Goal: Information Seeking & Learning: Check status

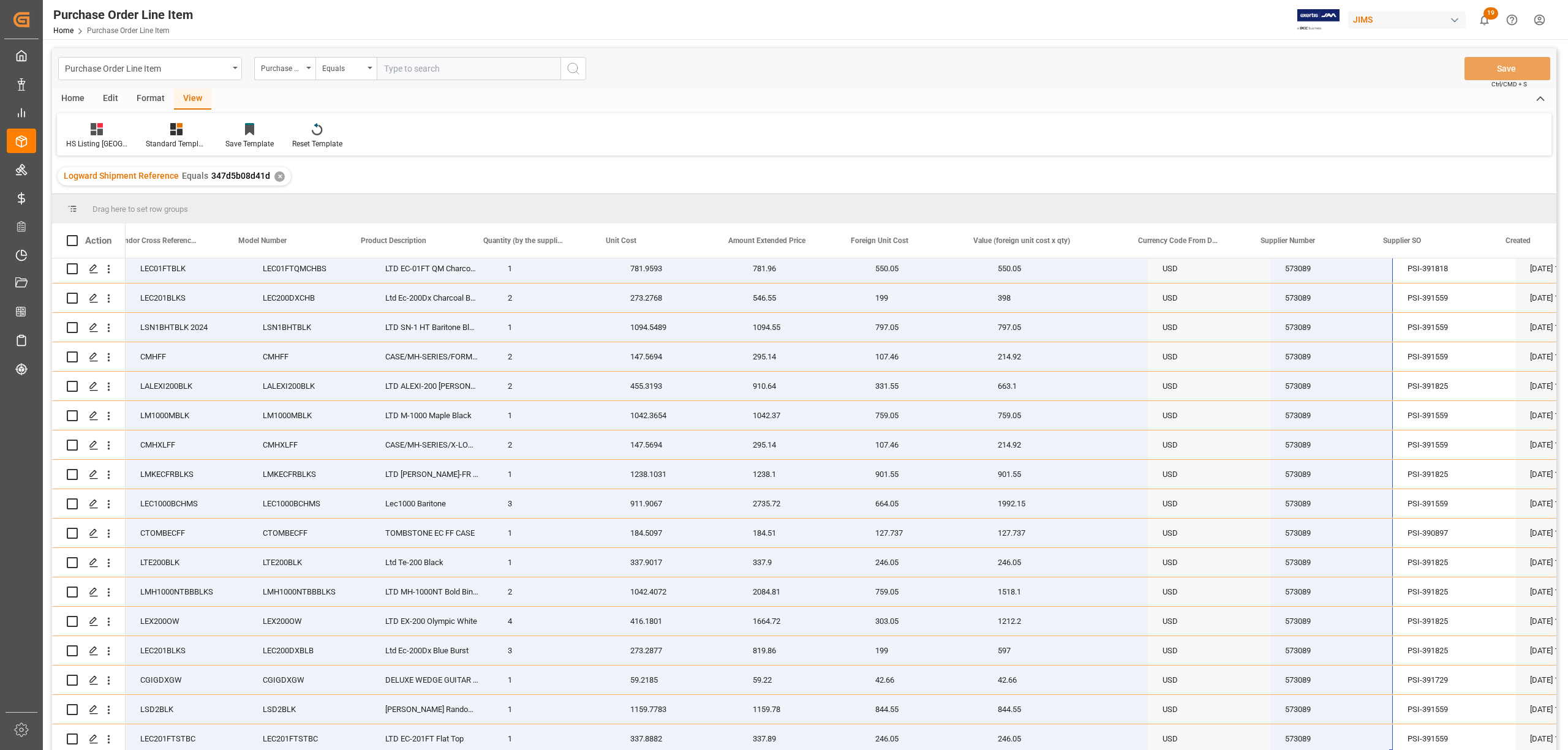
scroll to position [0, 453]
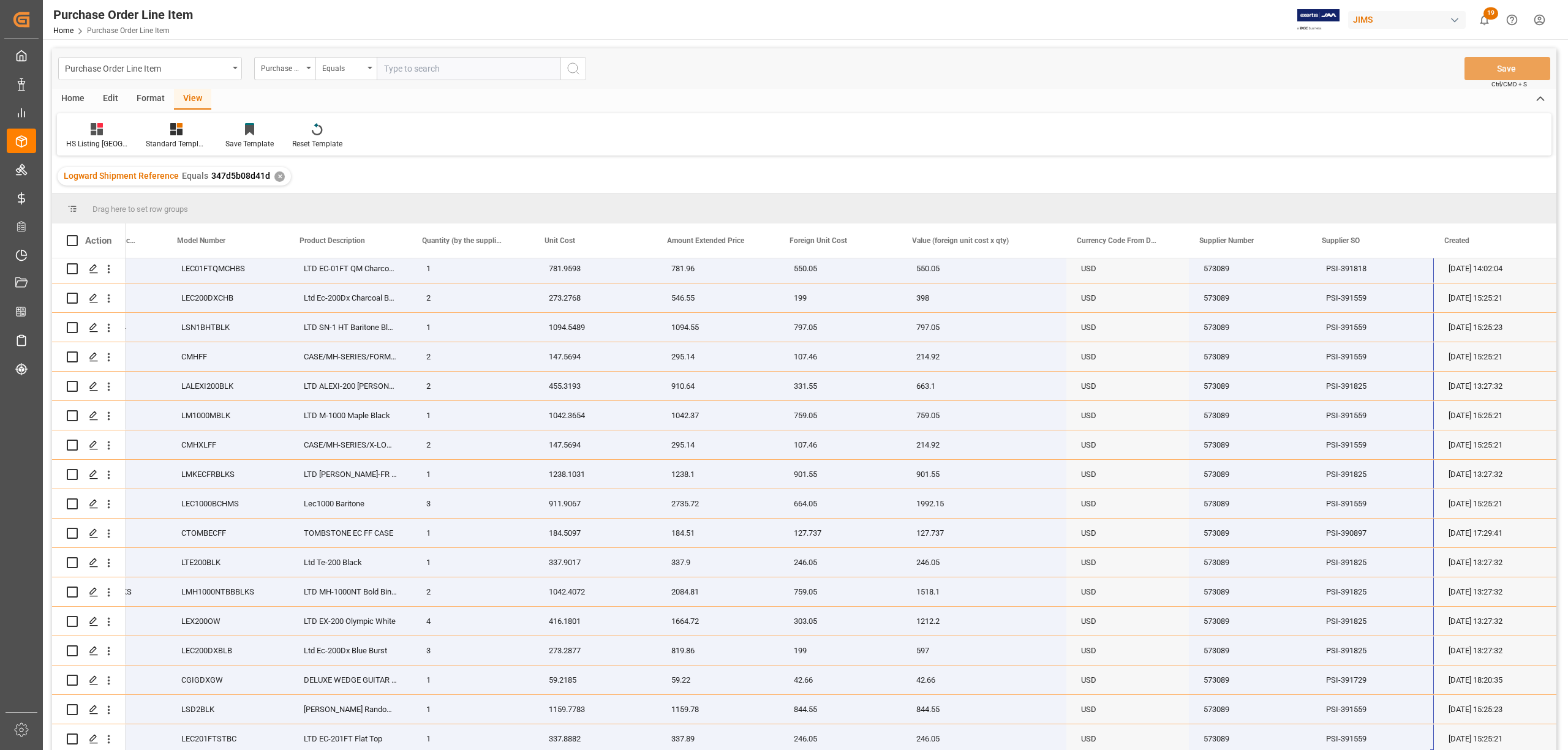
drag, startPoint x: 163, startPoint y: 272, endPoint x: 1327, endPoint y: 750, distance: 1258.3
click at [1327, 749] on html "Created by potrace 1.15, written by Peter Selinger 2001-2017 Created by potrace…" at bounding box center [784, 375] width 1568 height 750
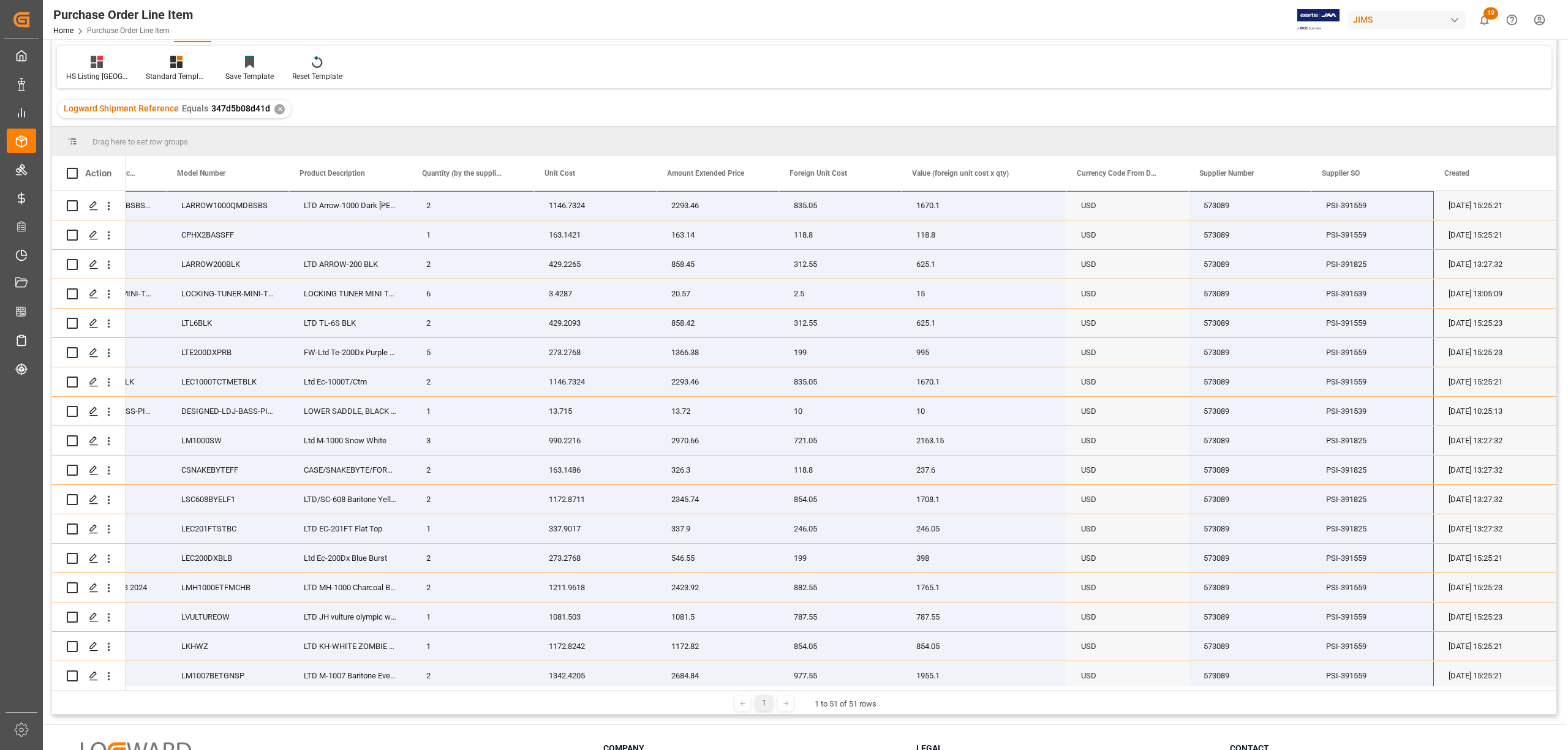
scroll to position [0, 0]
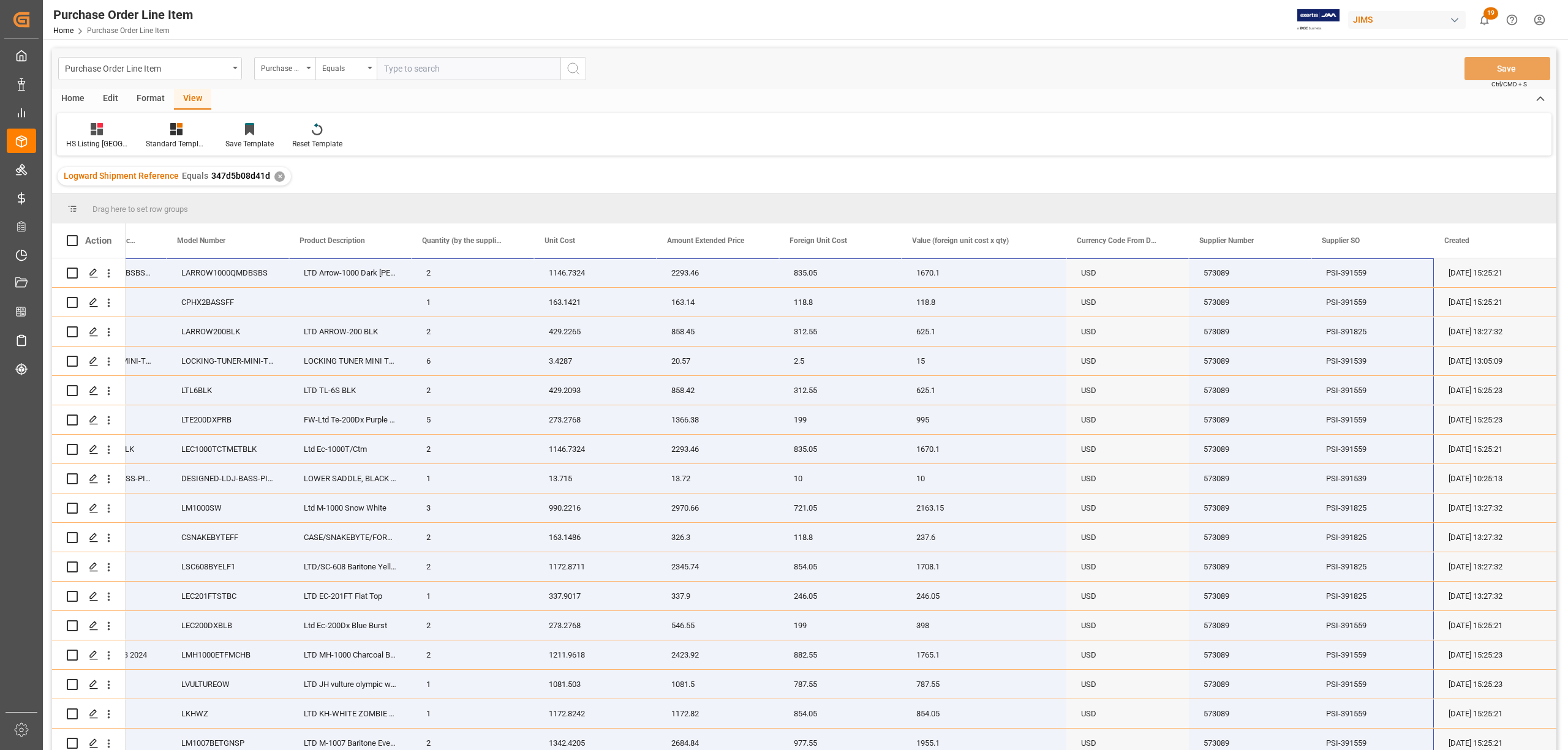
click at [64, 92] on div "Home" at bounding box center [73, 99] width 42 height 21
click at [140, 137] on div "Download" at bounding box center [135, 136] width 52 height 27
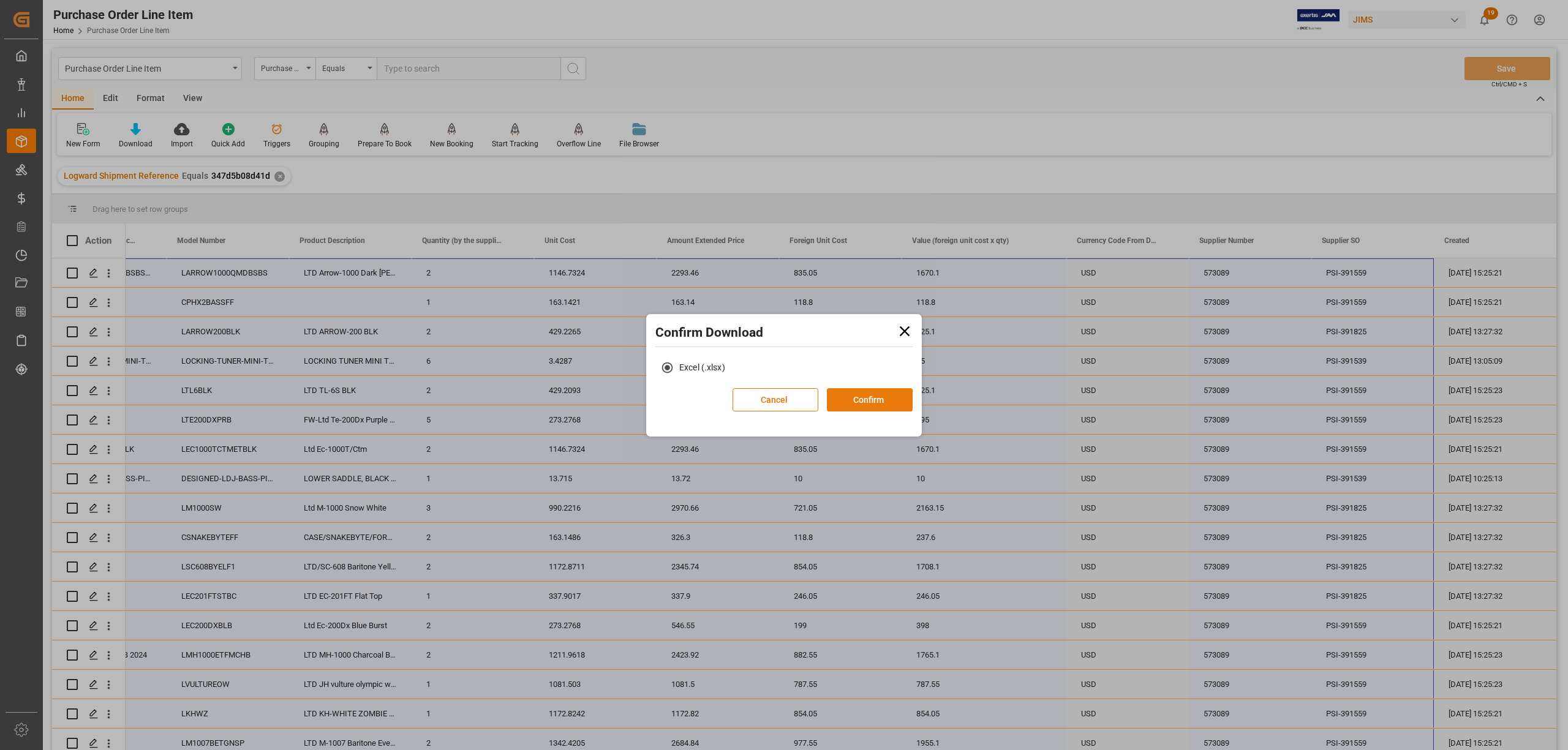
click at [862, 398] on button "Confirm" at bounding box center [870, 400] width 86 height 23
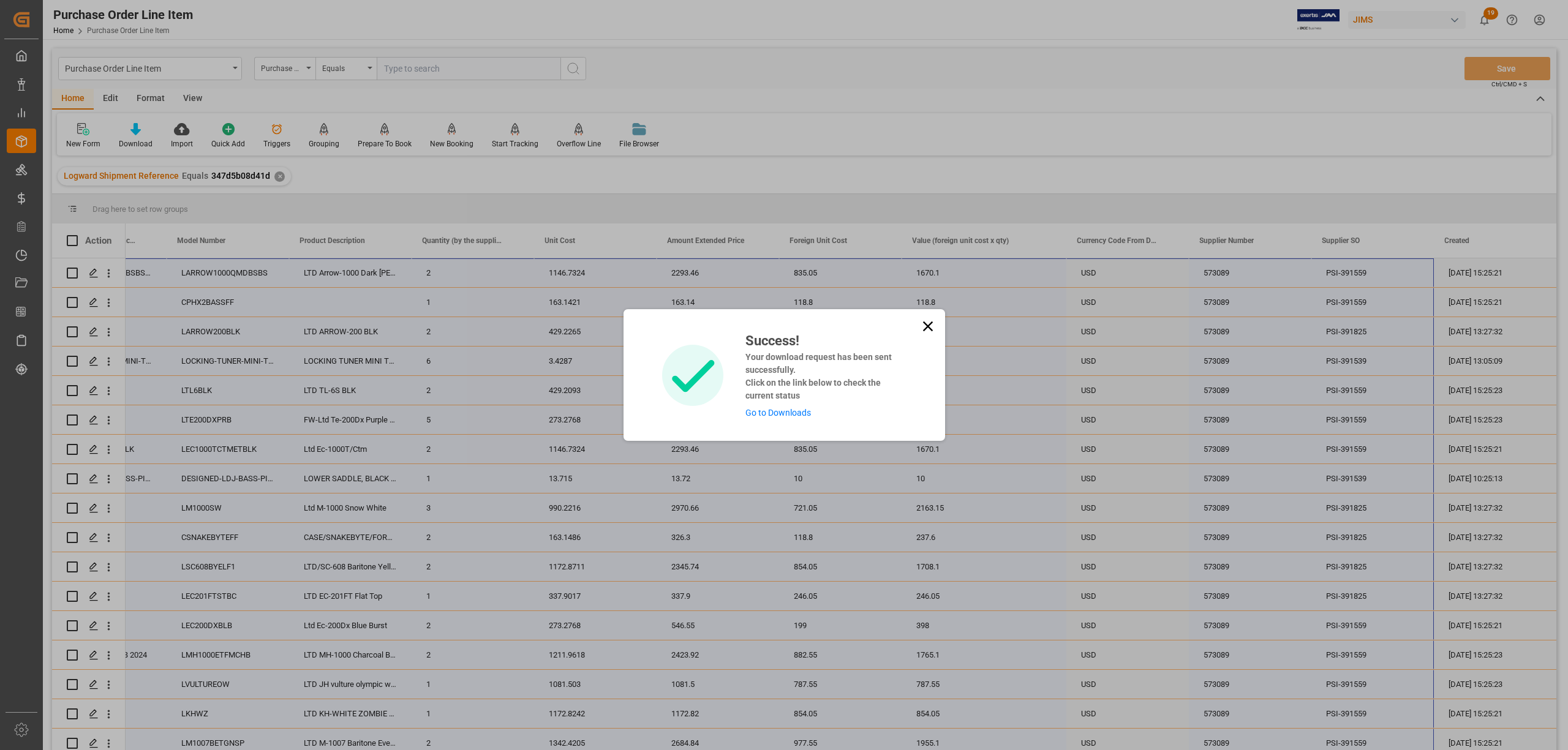
click at [790, 408] on link "Go to Downloads" at bounding box center [777, 413] width 65 height 10
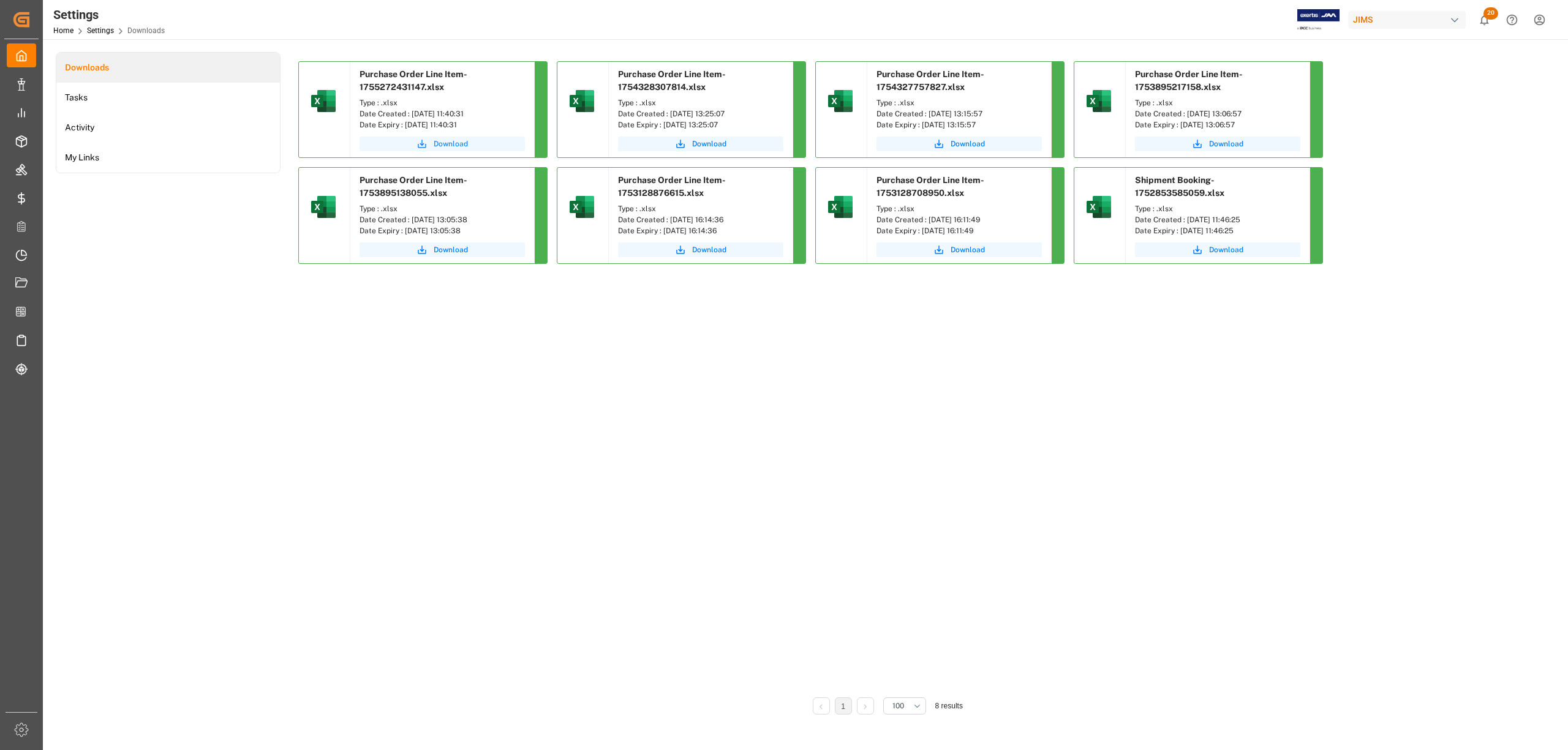
click at [445, 140] on span "Download" at bounding box center [451, 143] width 34 height 11
click at [432, 145] on button "Download" at bounding box center [442, 144] width 165 height 15
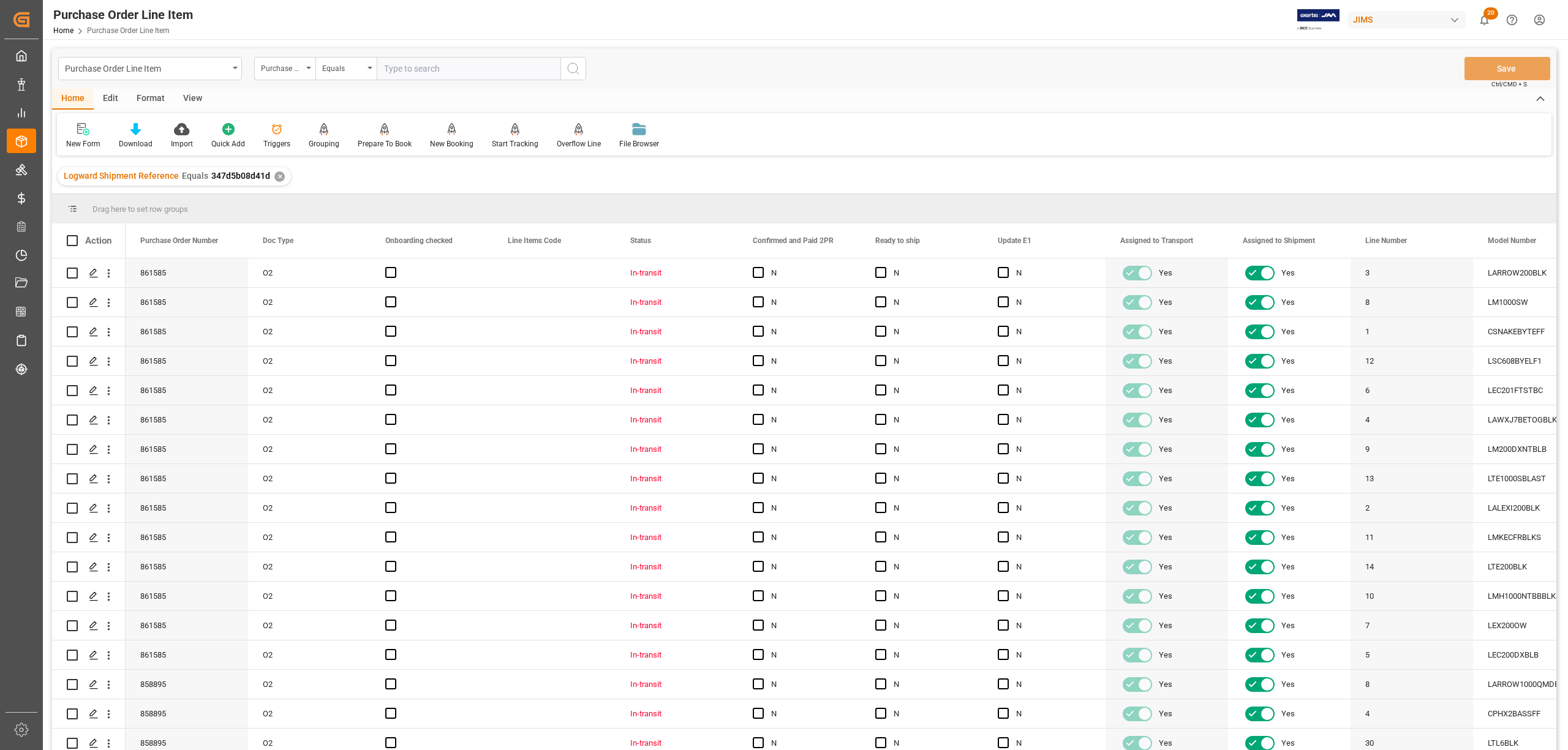
click at [192, 96] on div "View" at bounding box center [193, 99] width 37 height 21
click at [83, 138] on div "Default" at bounding box center [77, 143] width 24 height 11
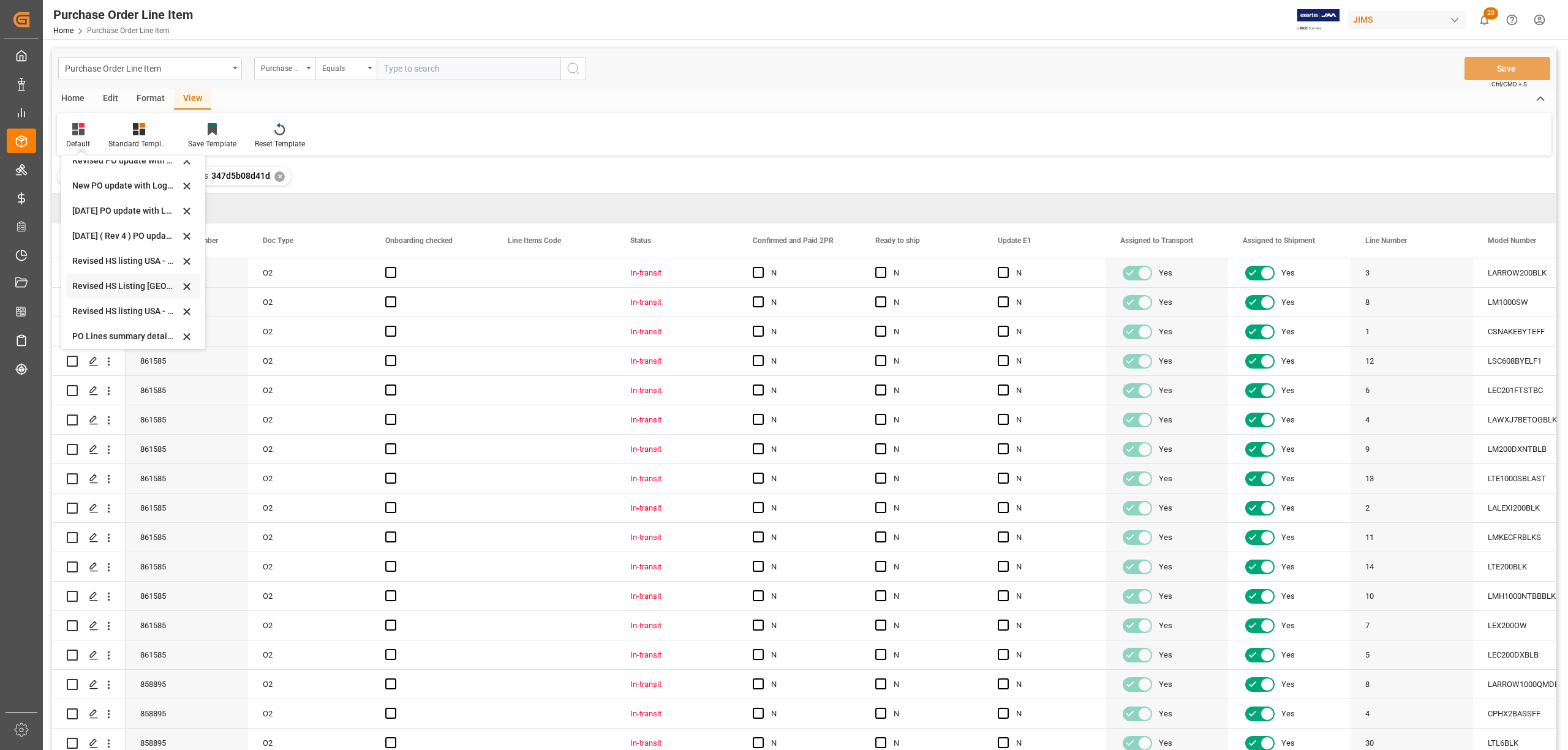
scroll to position [343, 0]
click at [108, 279] on div "Revised HS Listing Canada" at bounding box center [126, 282] width 107 height 13
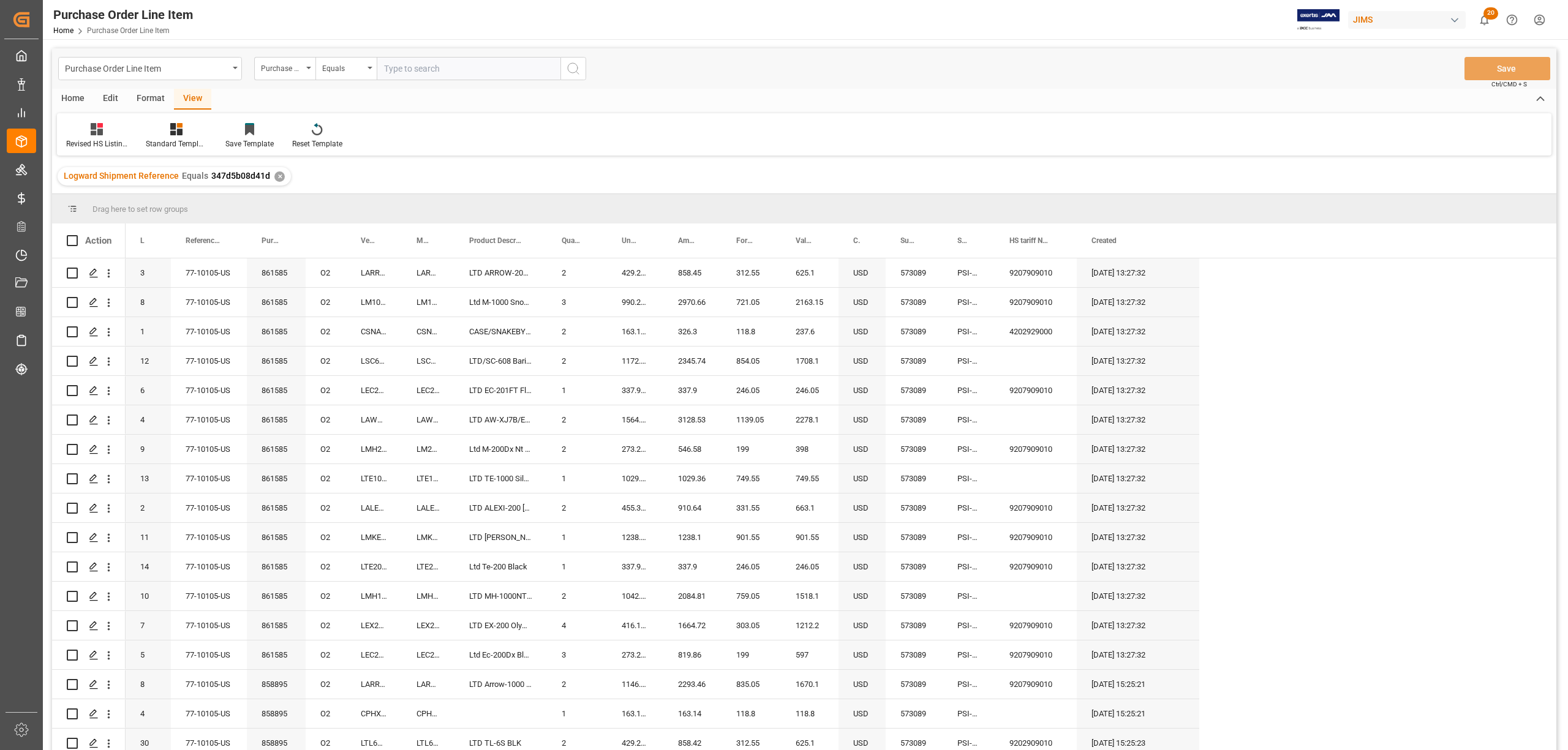
click at [69, 95] on div "Home" at bounding box center [73, 99] width 42 height 21
click at [137, 133] on icon at bounding box center [135, 129] width 11 height 12
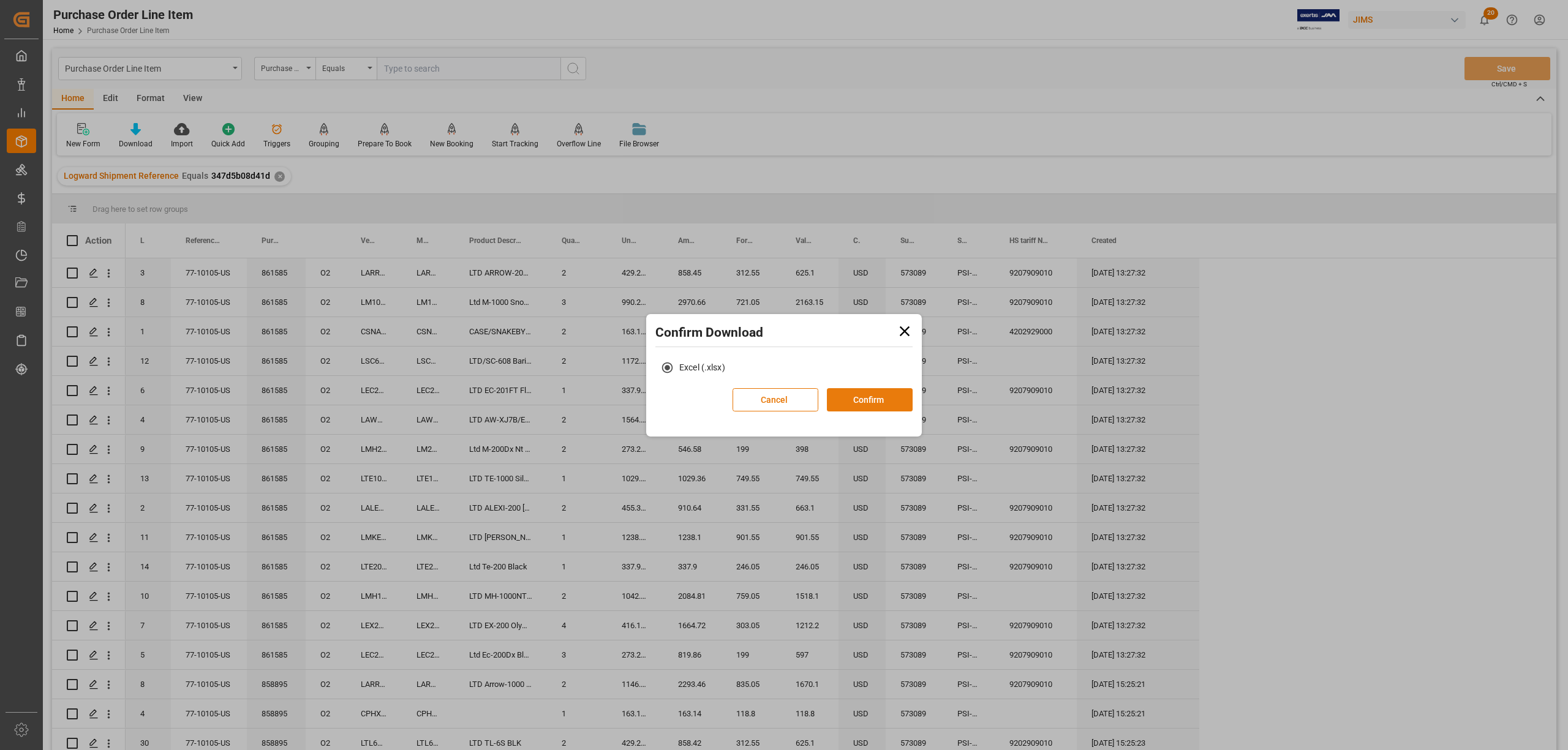
click at [866, 395] on button "Confirm" at bounding box center [870, 400] width 86 height 23
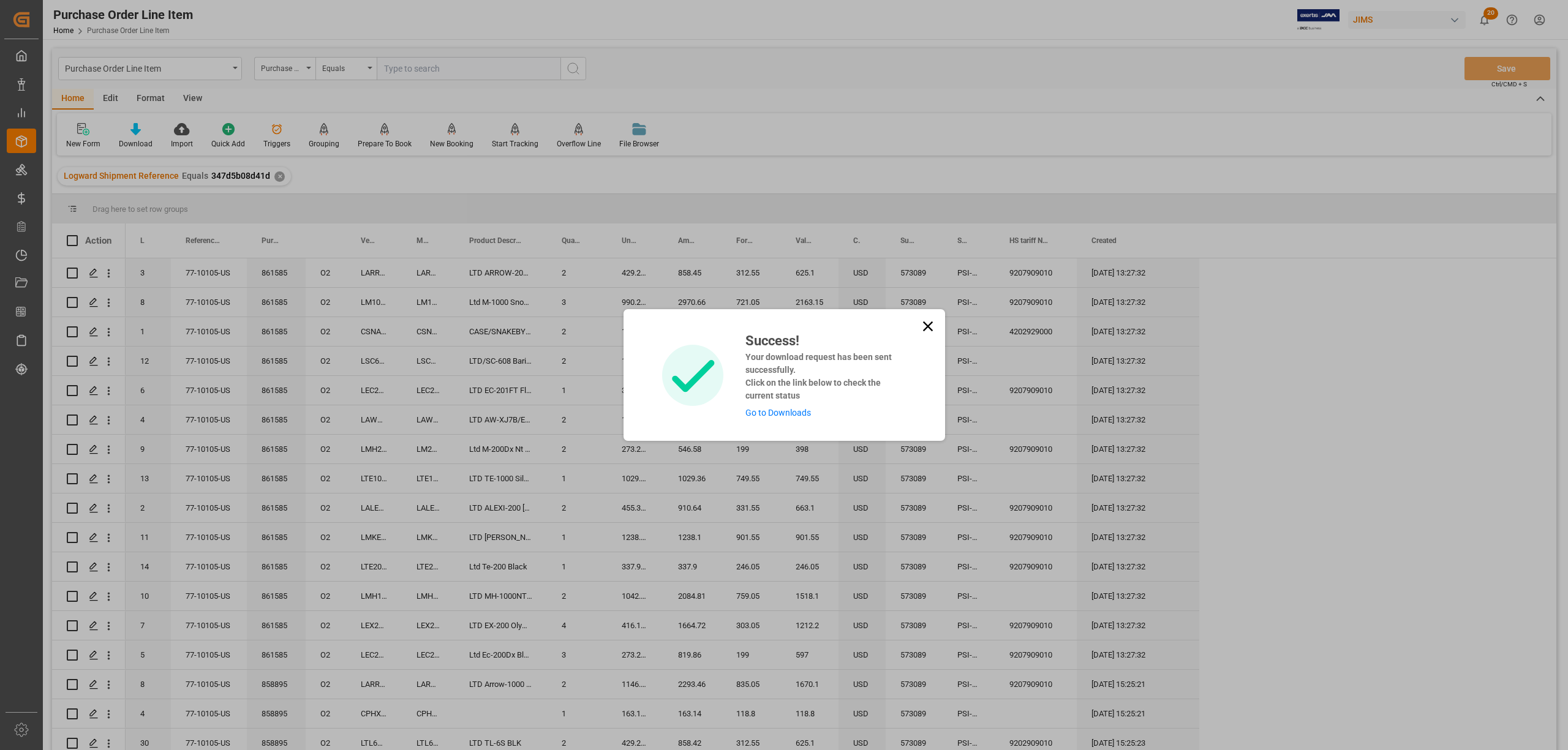
click at [765, 411] on link "Go to Downloads" at bounding box center [777, 413] width 65 height 10
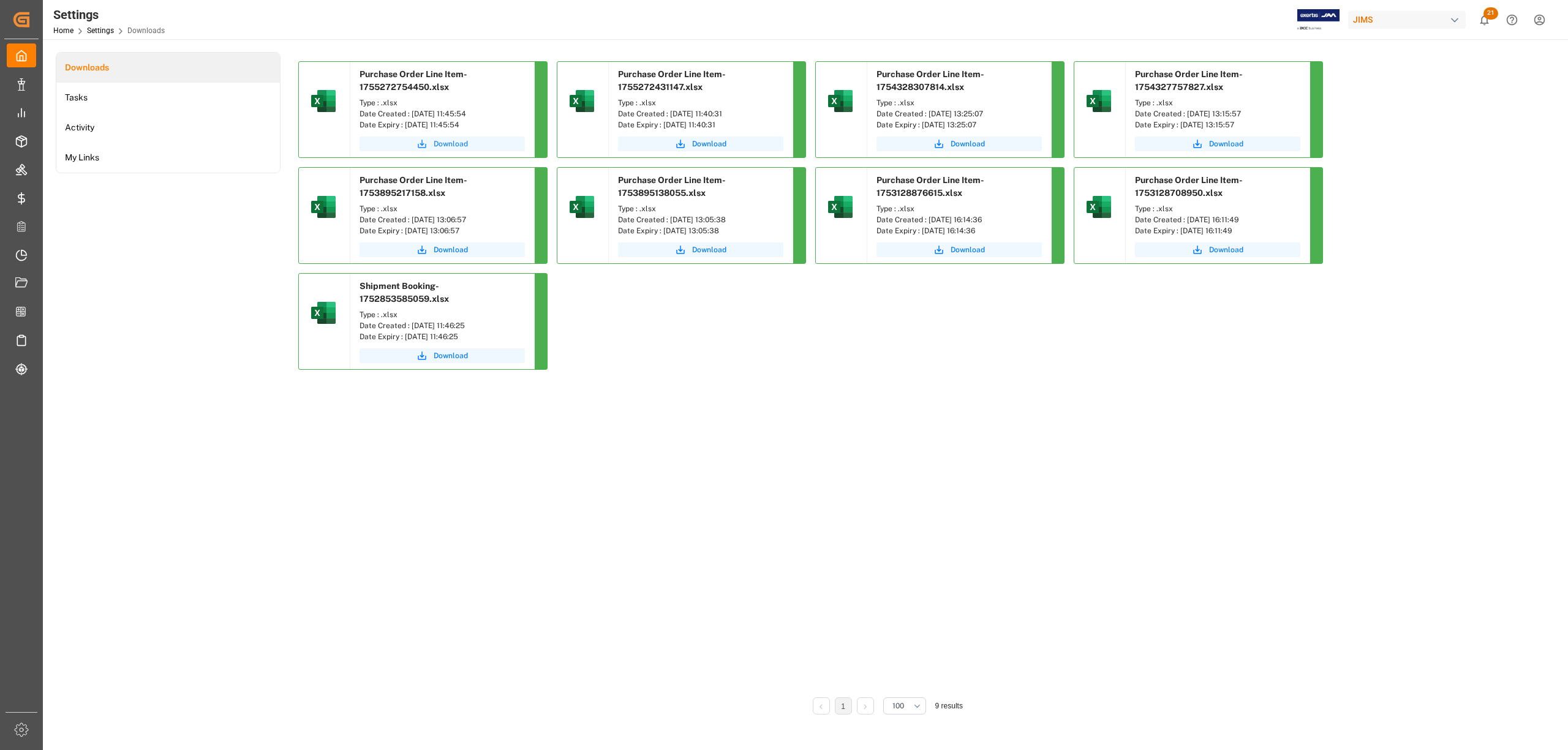
click at [449, 143] on span "Download" at bounding box center [451, 143] width 34 height 11
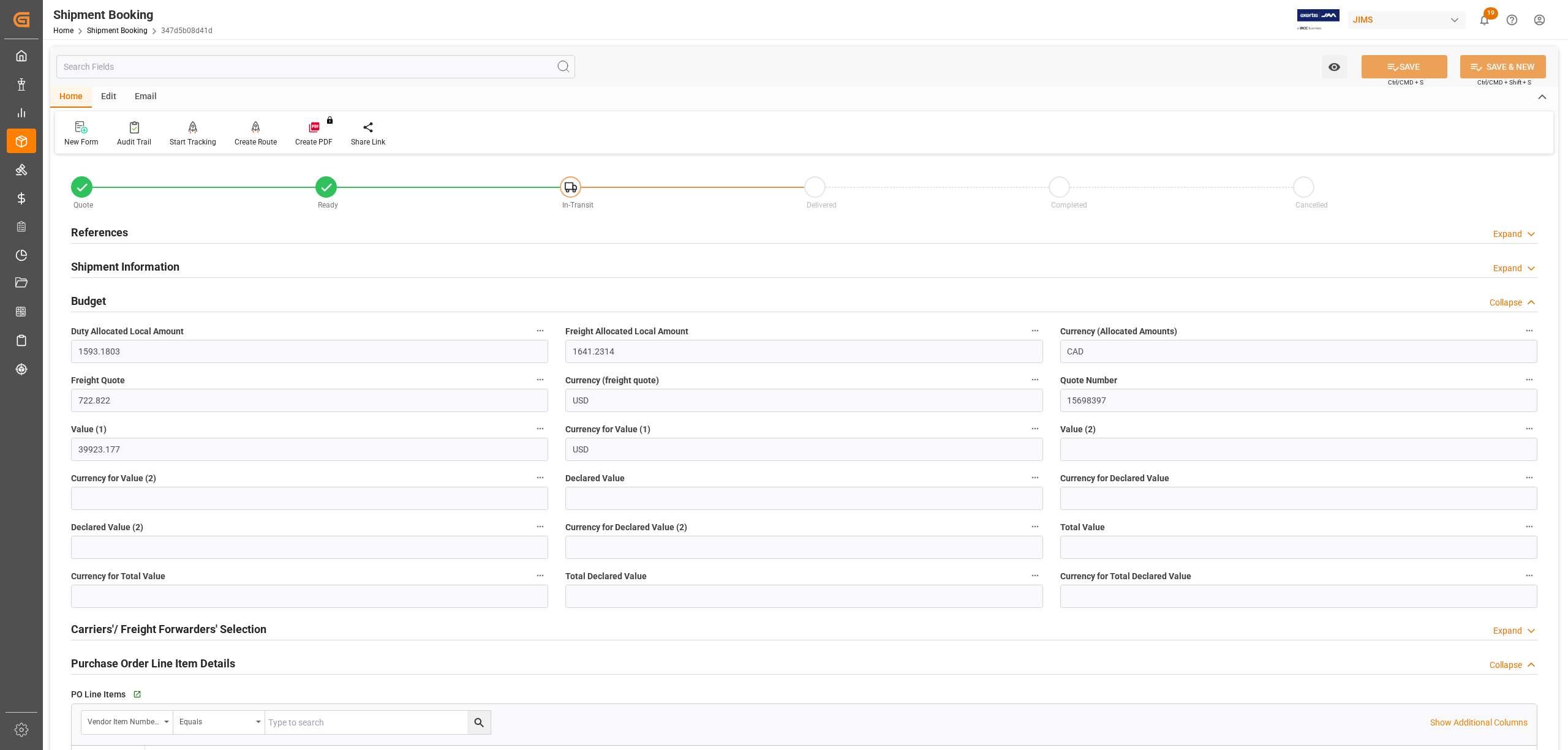
click at [91, 224] on h2 "References" at bounding box center [100, 232] width 57 height 16
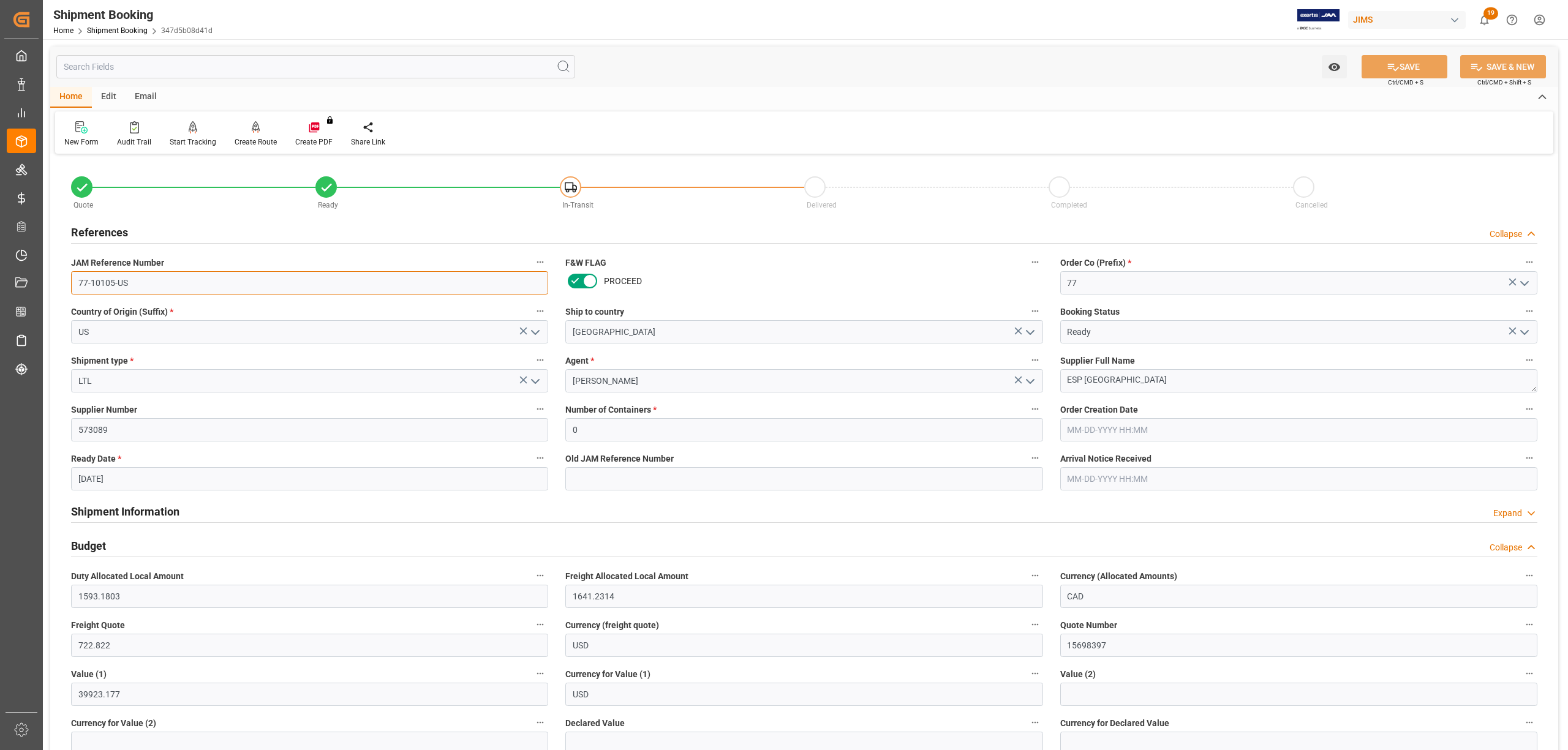
drag, startPoint x: 143, startPoint y: 287, endPoint x: 64, endPoint y: 288, distance: 79.0
click at [64, 288] on div "JAM Reference Number 77-10105-US" at bounding box center [309, 274] width 494 height 49
click at [120, 27] on link "Shipment Booking" at bounding box center [117, 31] width 61 height 9
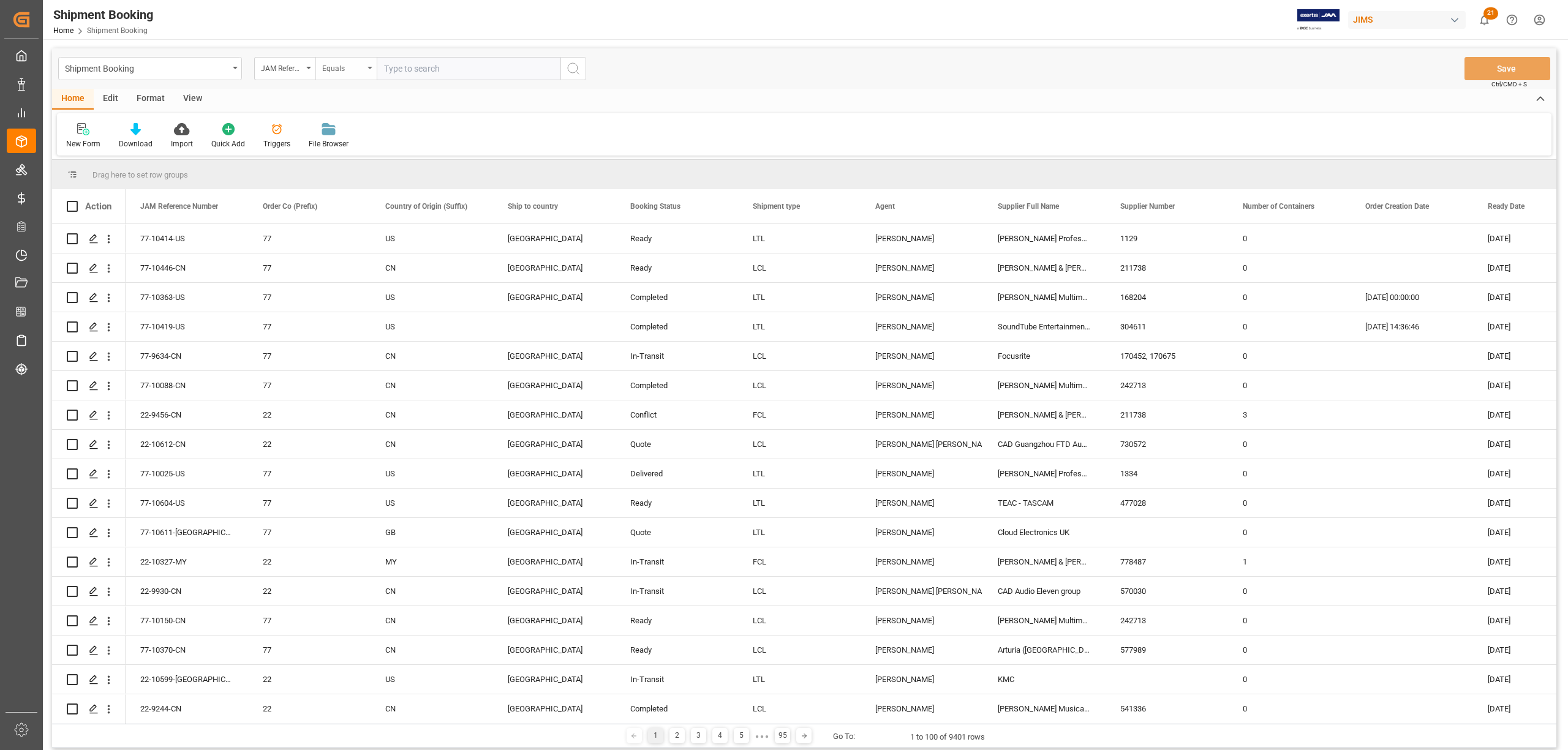
click at [375, 67] on div "Equals" at bounding box center [345, 69] width 61 height 23
click at [383, 148] on div "Fuzzy search" at bounding box center [407, 150] width 183 height 26
type input "10424"
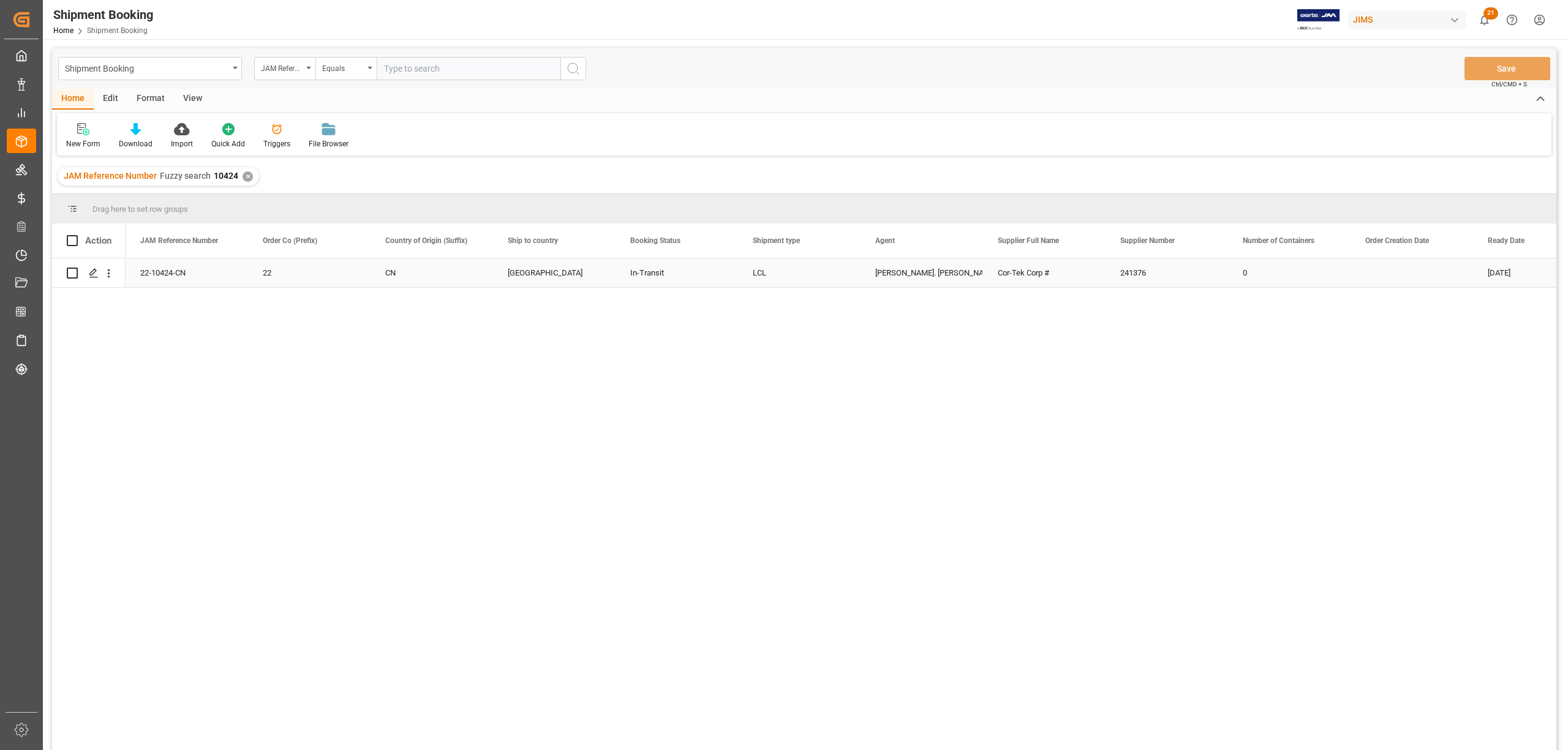
click at [175, 267] on div "22-10424-CN" at bounding box center [186, 273] width 122 height 29
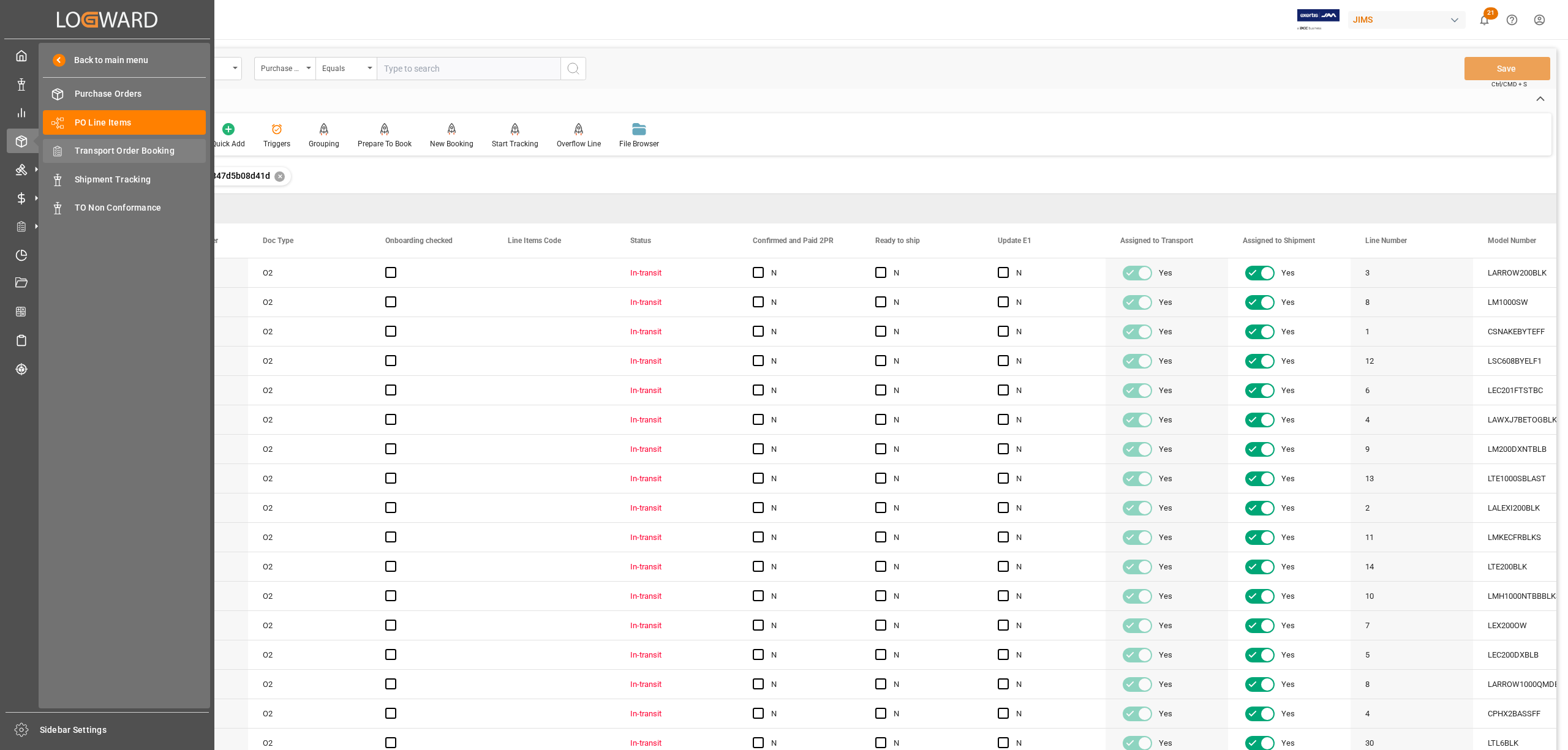
click at [110, 141] on div "Transport Order Booking Transport Order Booking" at bounding box center [124, 150] width 163 height 24
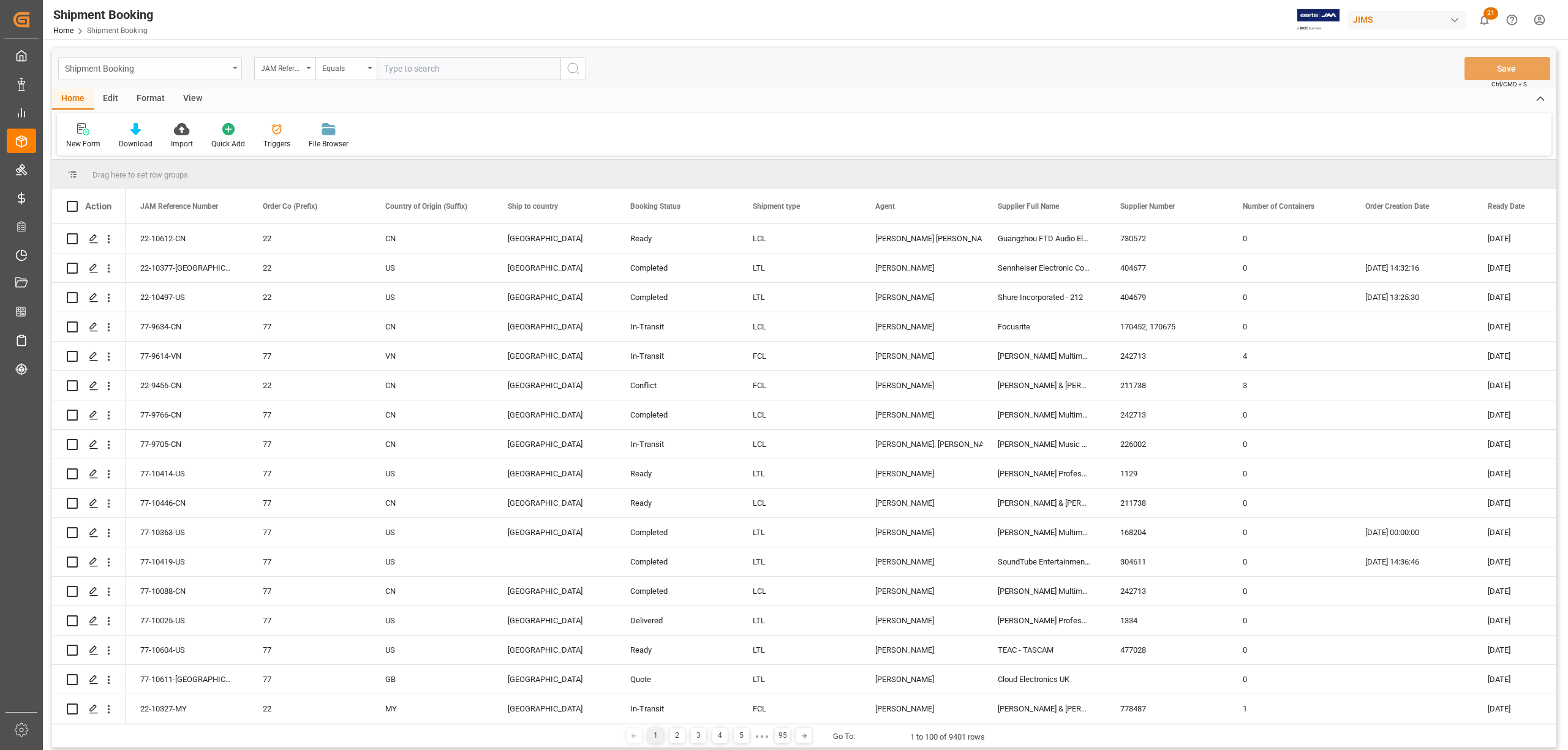
click at [233, 64] on div "Shipment Booking" at bounding box center [150, 69] width 183 height 23
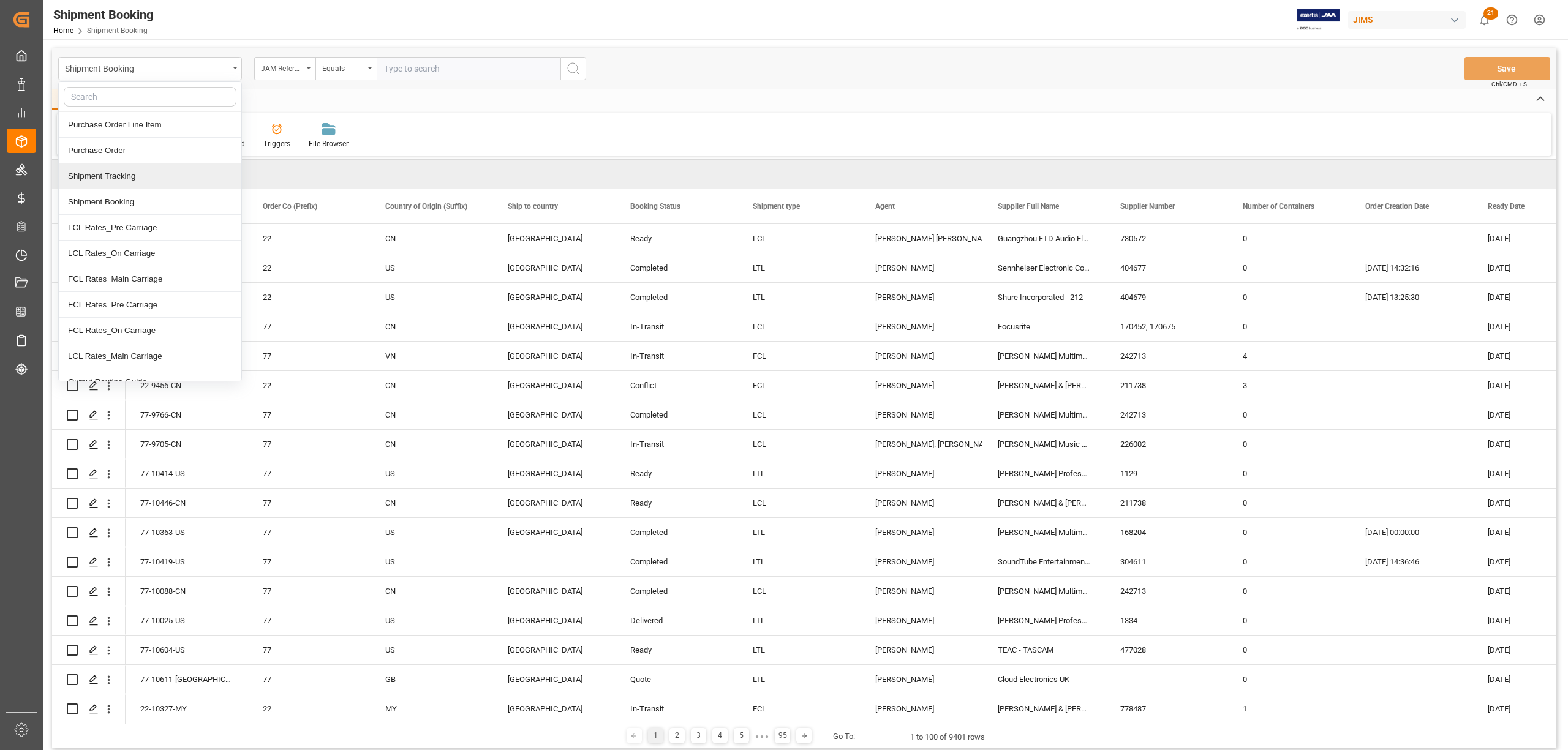
click at [124, 174] on div "Shipment Tracking" at bounding box center [150, 176] width 183 height 26
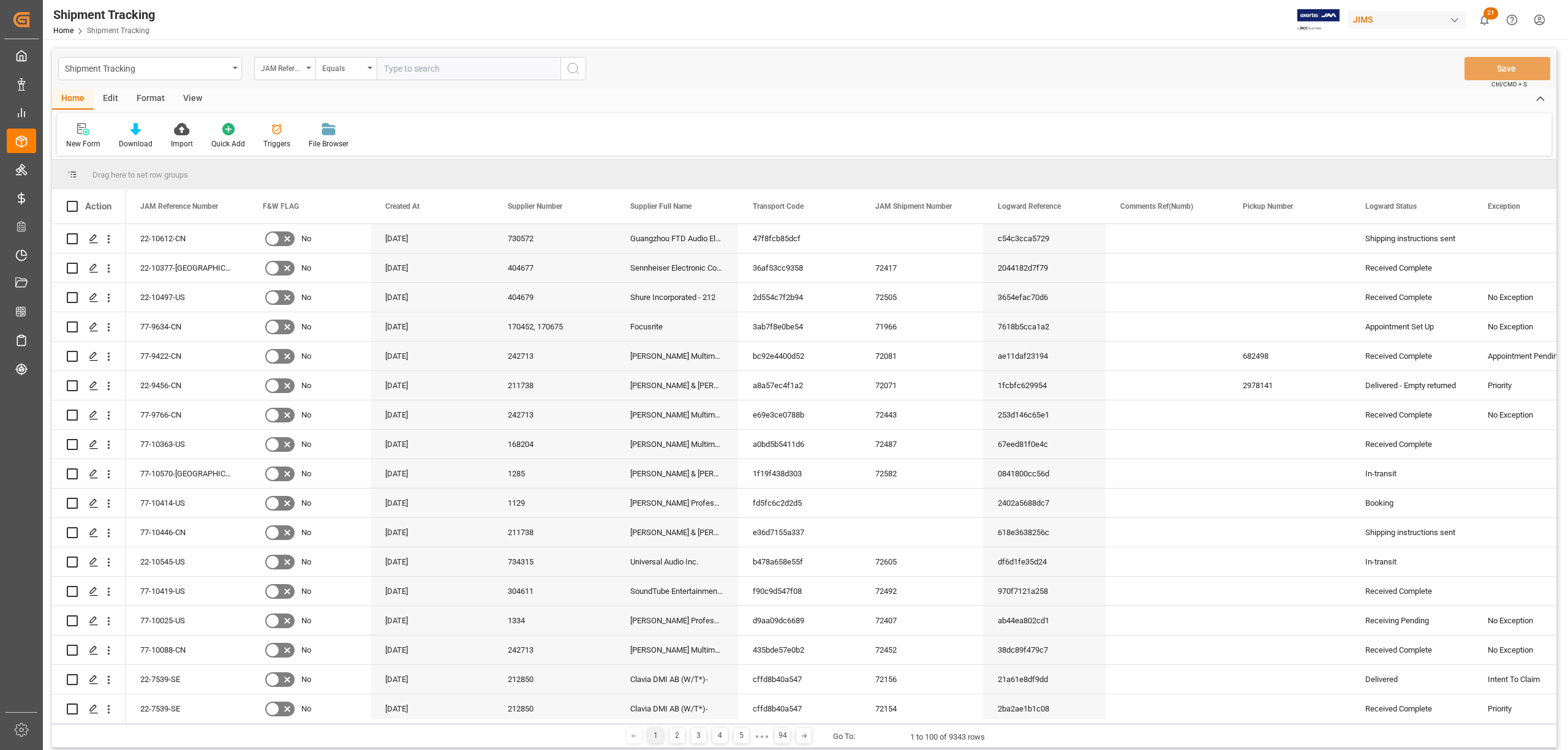
click at [190, 96] on div "View" at bounding box center [193, 99] width 37 height 21
click at [89, 138] on div "Default" at bounding box center [77, 143] width 24 height 11
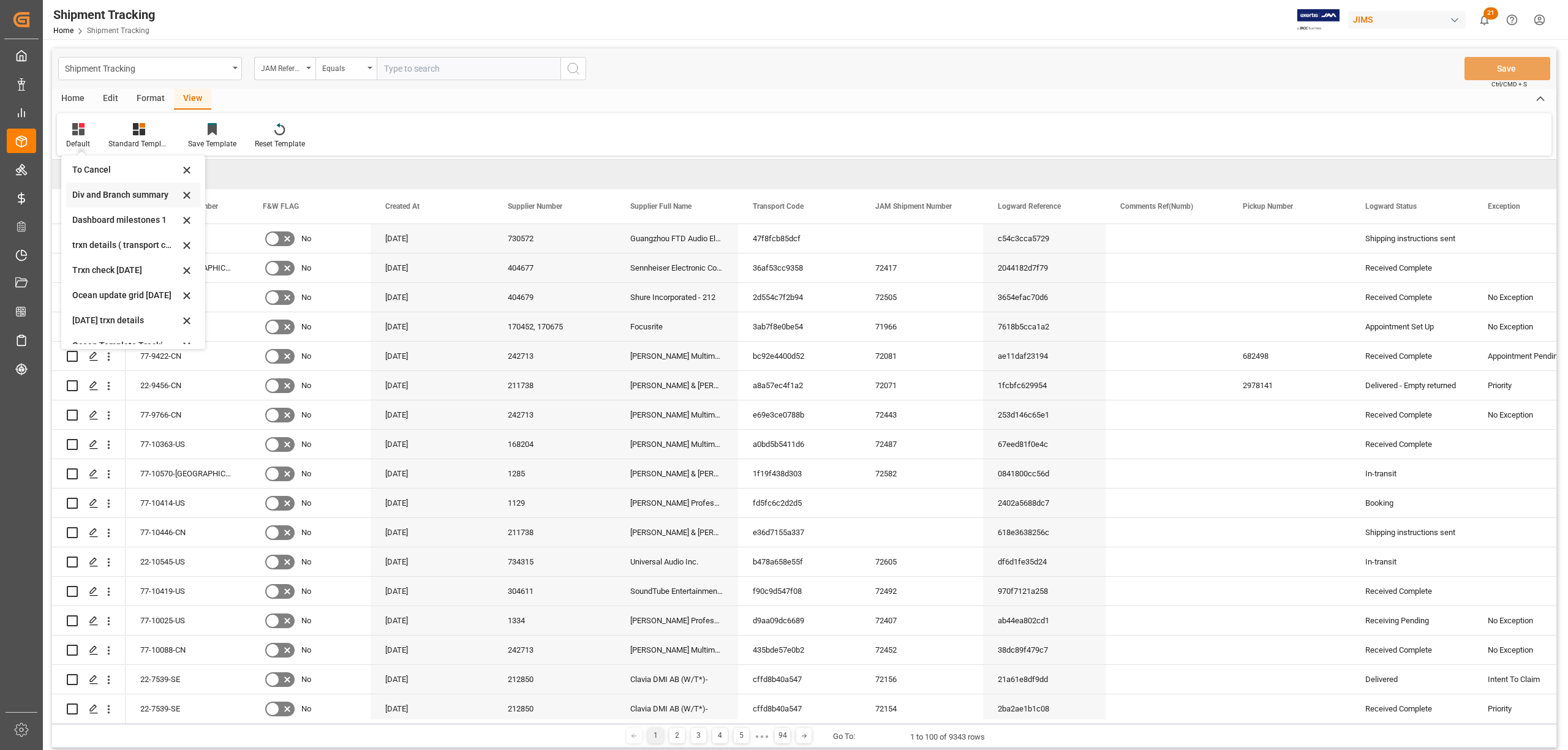
scroll to position [117, 0]
click at [89, 300] on div "[DATE] trxn details" at bounding box center [126, 307] width 107 height 13
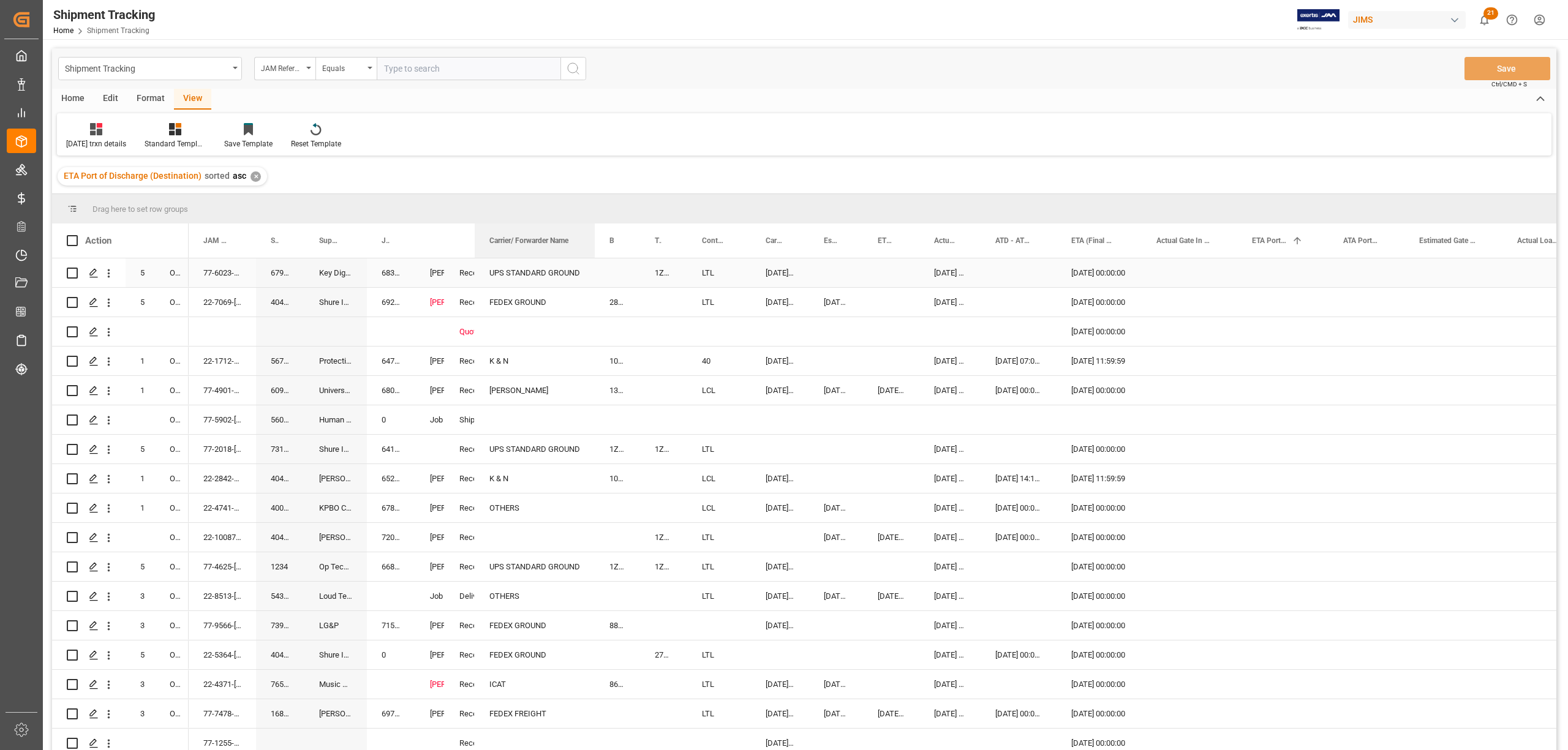
drag, startPoint x: 522, startPoint y: 239, endPoint x: 594, endPoint y: 260, distance: 75.0
click at [594, 260] on div "Action Mode of Transport Order Type JAM Reference Number 1" at bounding box center [804, 491] width 1504 height 534
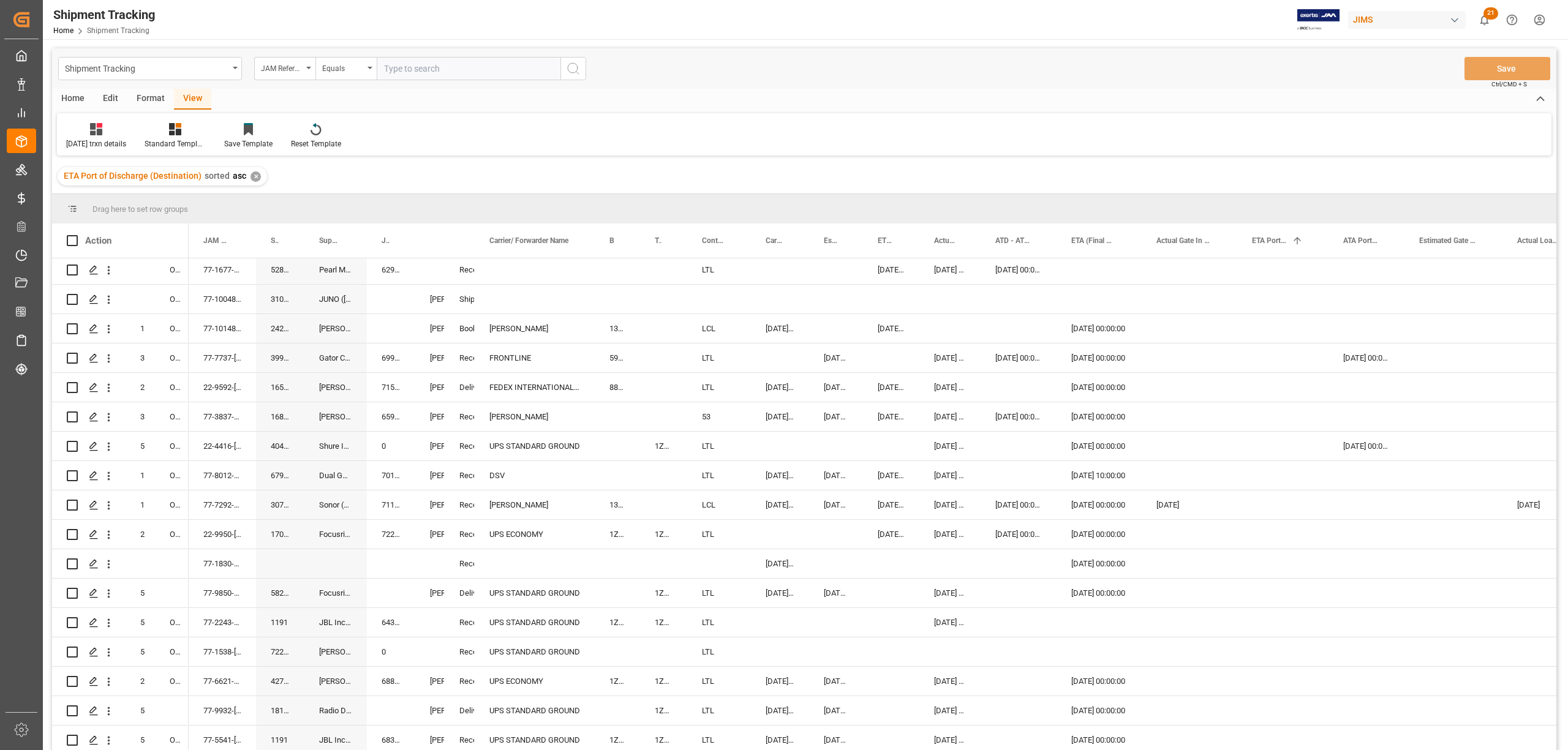
scroll to position [1388, 0]
click at [493, 468] on div "DSV" at bounding box center [535, 472] width 120 height 29
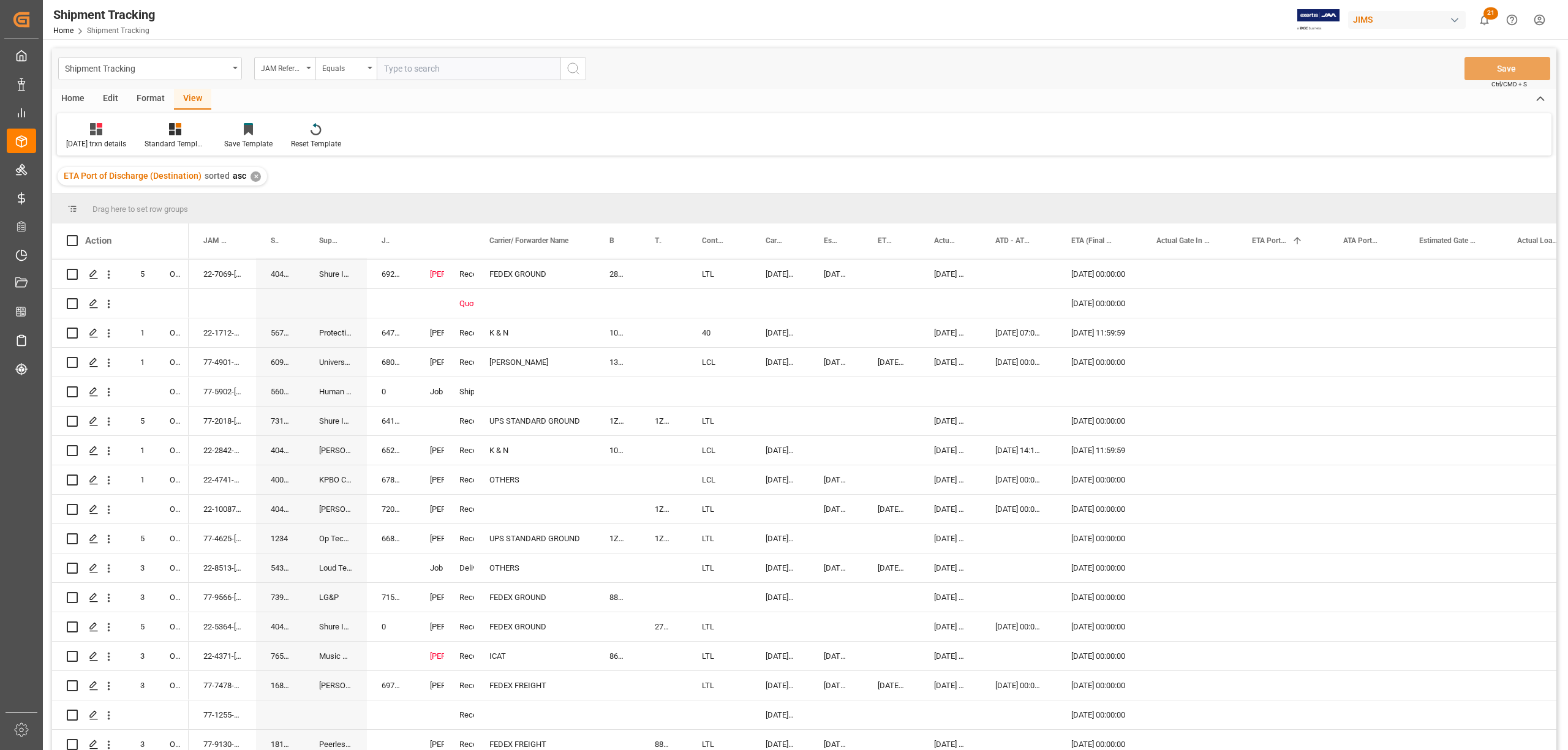
scroll to position [0, 0]
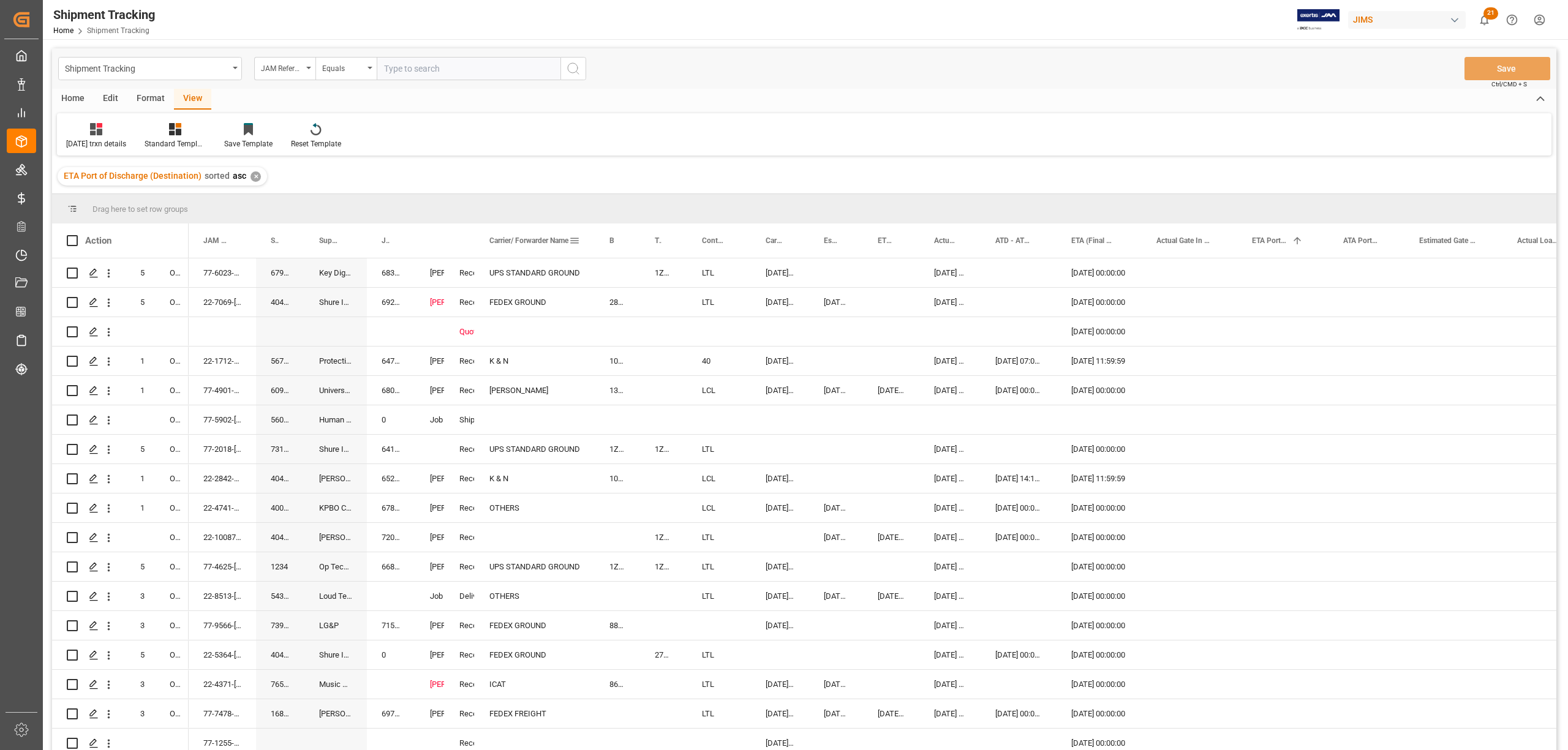
click at [573, 236] on span at bounding box center [574, 240] width 11 height 11
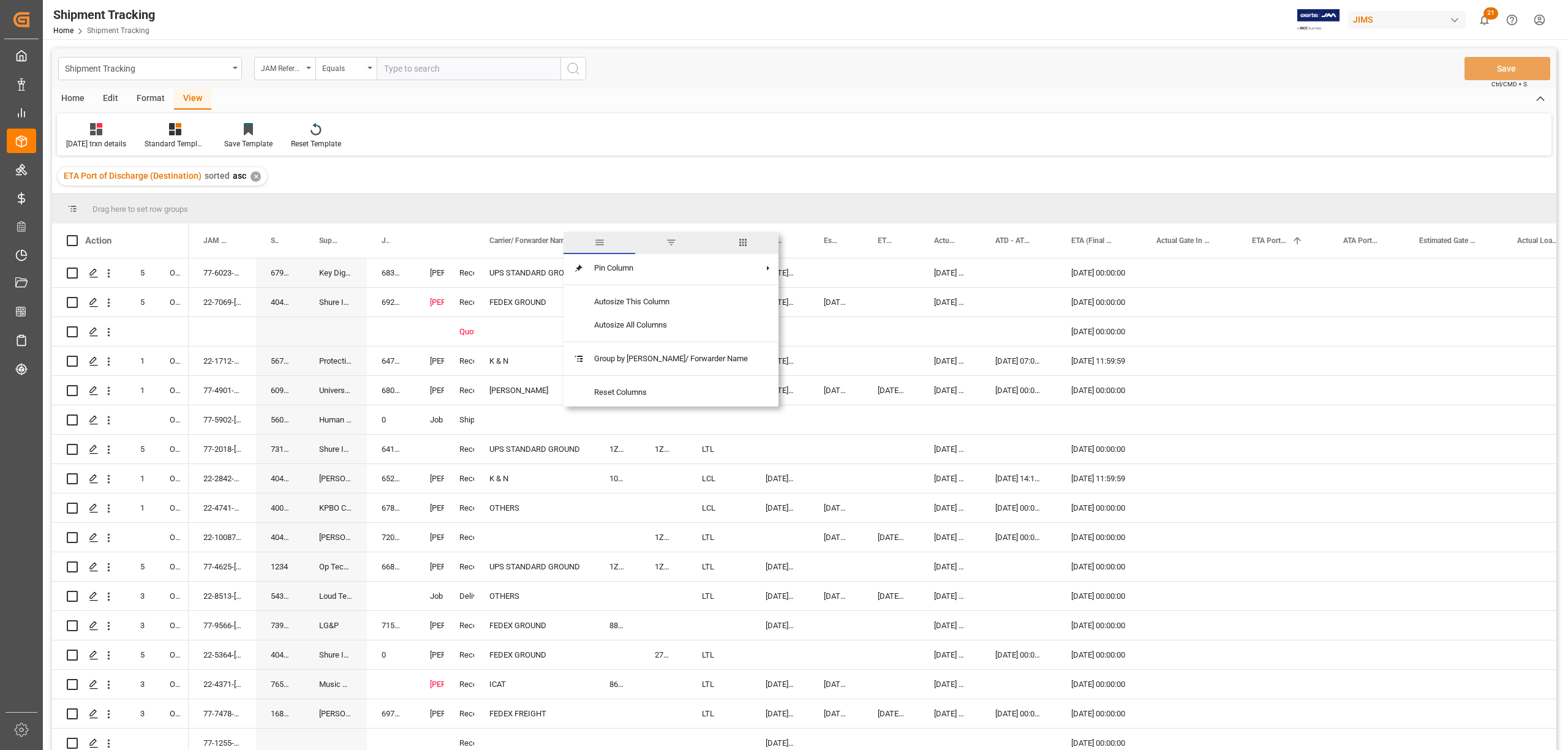
click at [665, 239] on span "filter" at bounding box center [670, 242] width 11 height 11
type input "DSV"
click at [638, 346] on button "Apply" at bounding box center [647, 345] width 23 height 12
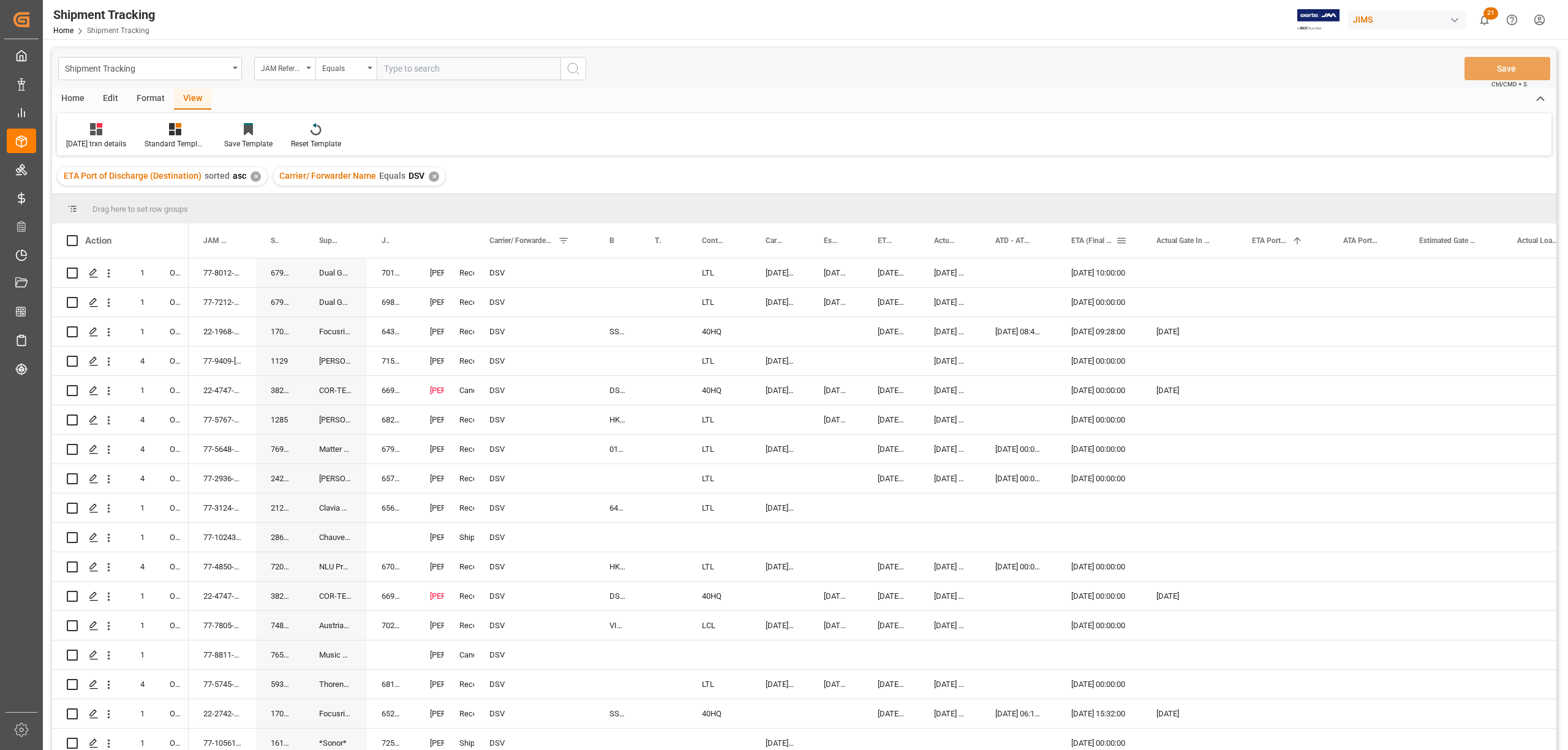
click at [1123, 239] on span at bounding box center [1121, 240] width 11 height 11
click at [1233, 273] on span "Filtering operator" at bounding box center [1231, 276] width 11 height 11
click at [1162, 336] on span "Greater than" at bounding box center [1142, 335] width 43 height 9
click at [1231, 307] on input "date" at bounding box center [1178, 307] width 120 height 24
type input "[DATE]"
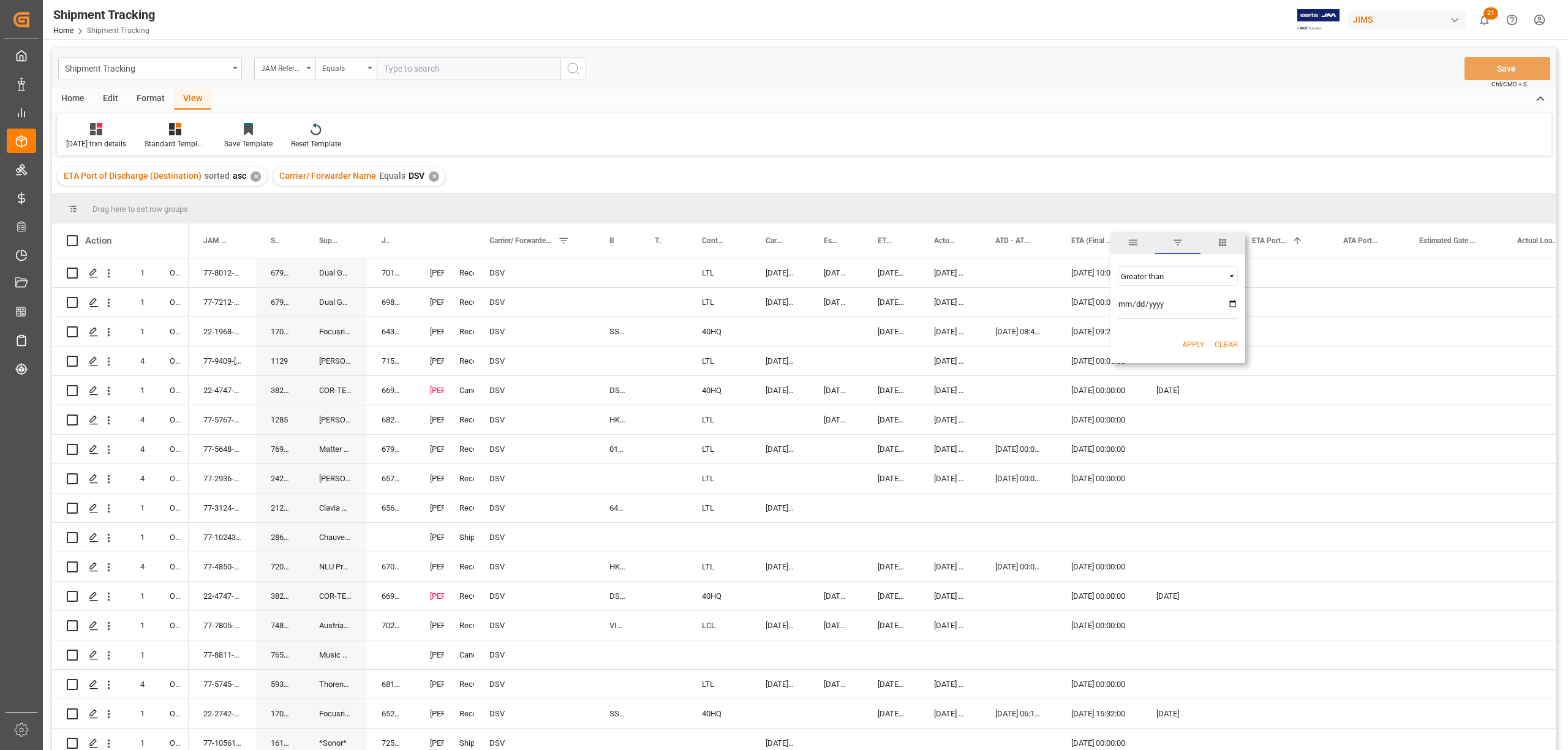
click at [1198, 338] on div "Apply Clear" at bounding box center [1178, 345] width 135 height 32
click at [1196, 340] on button "Apply" at bounding box center [1193, 345] width 23 height 12
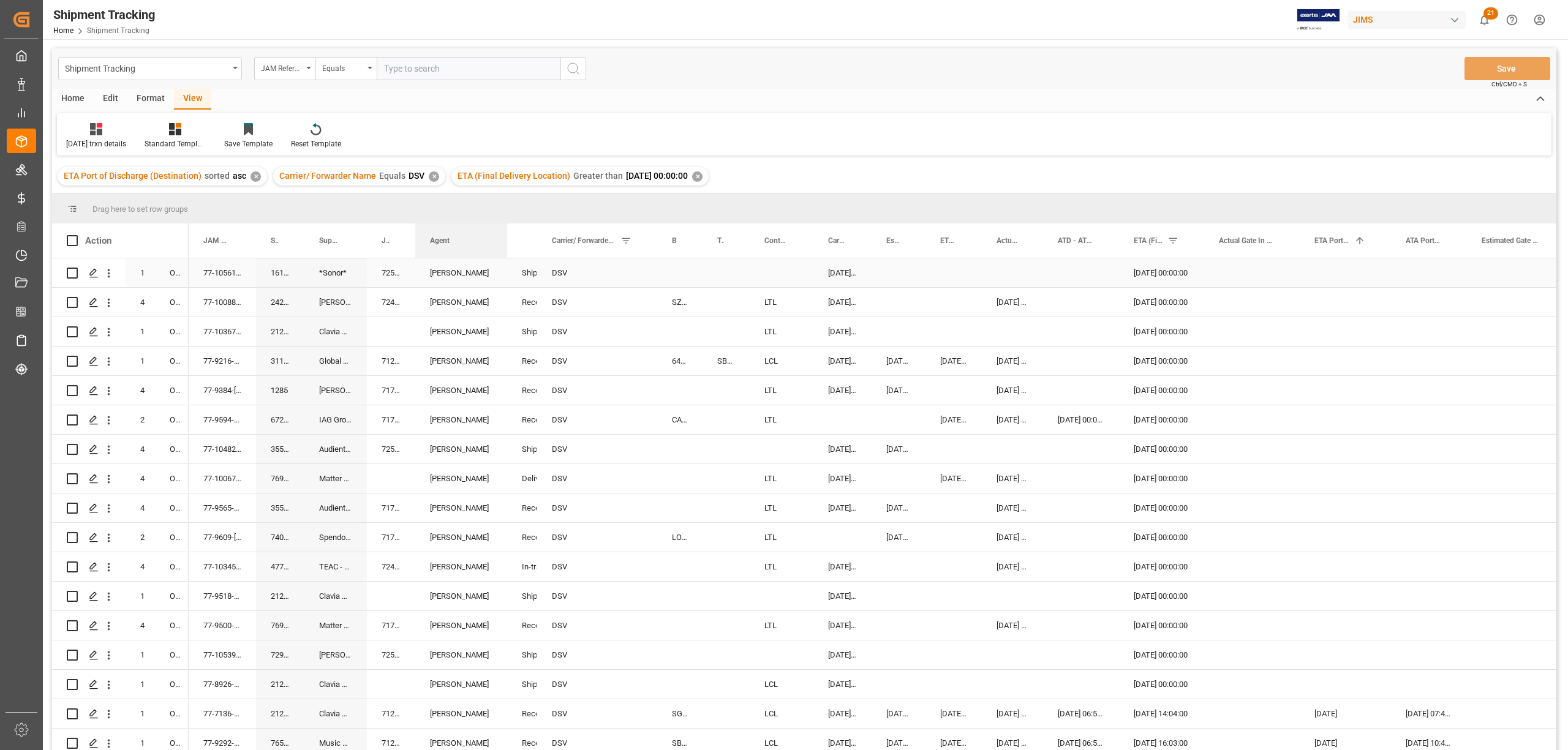
drag, startPoint x: 442, startPoint y: 243, endPoint x: 504, endPoint y: 265, distance: 65.8
click at [504, 265] on div "Action Mode of Transport Order Type JAM Reference Number 1" at bounding box center [804, 491] width 1504 height 534
